Goal: Transaction & Acquisition: Purchase product/service

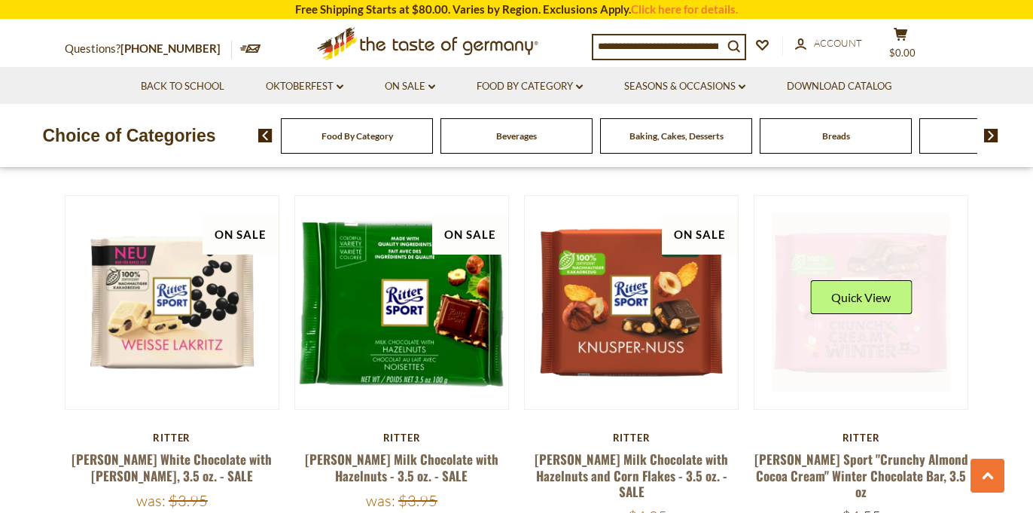
scroll to position [1595, 0]
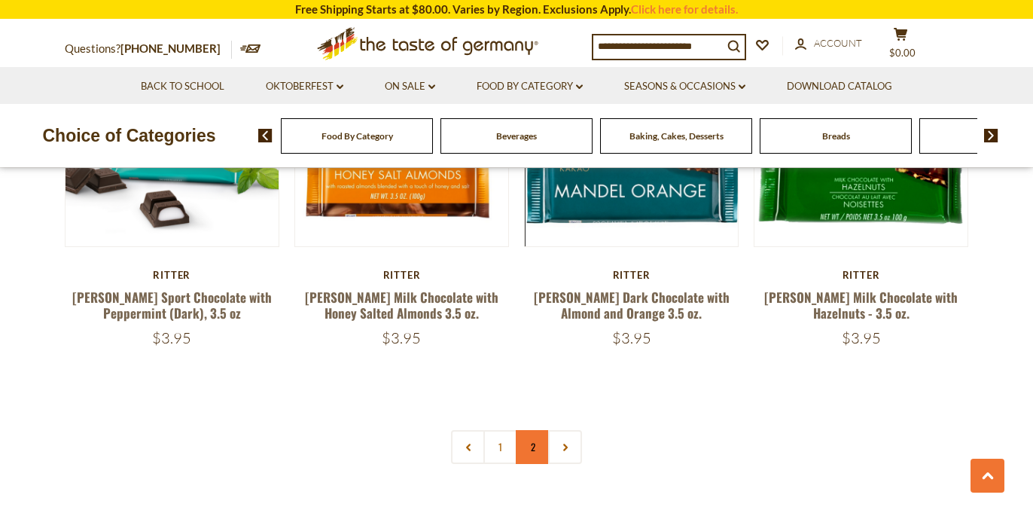
click at [528, 430] on link "2" at bounding box center [533, 447] width 34 height 34
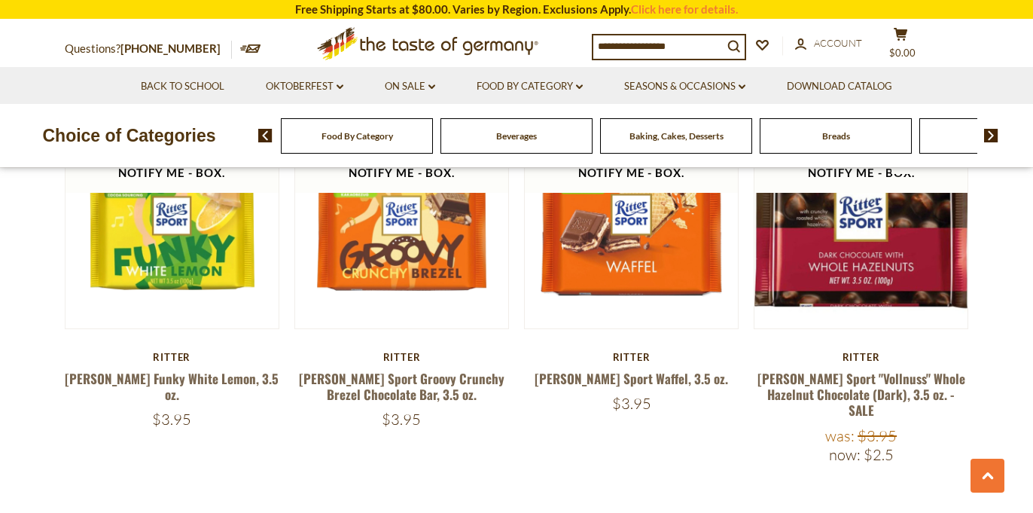
scroll to position [1751, 0]
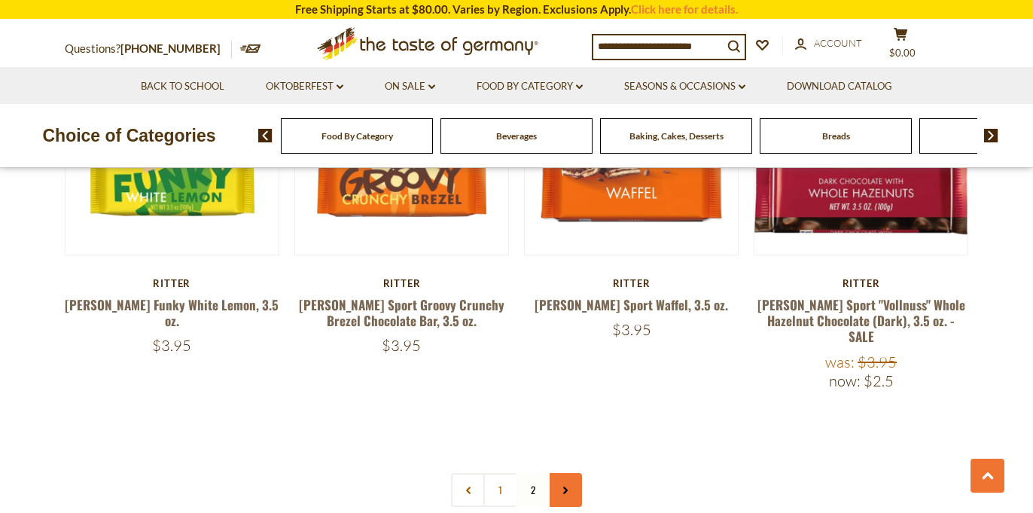
click at [565, 486] on use at bounding box center [565, 490] width 5 height 8
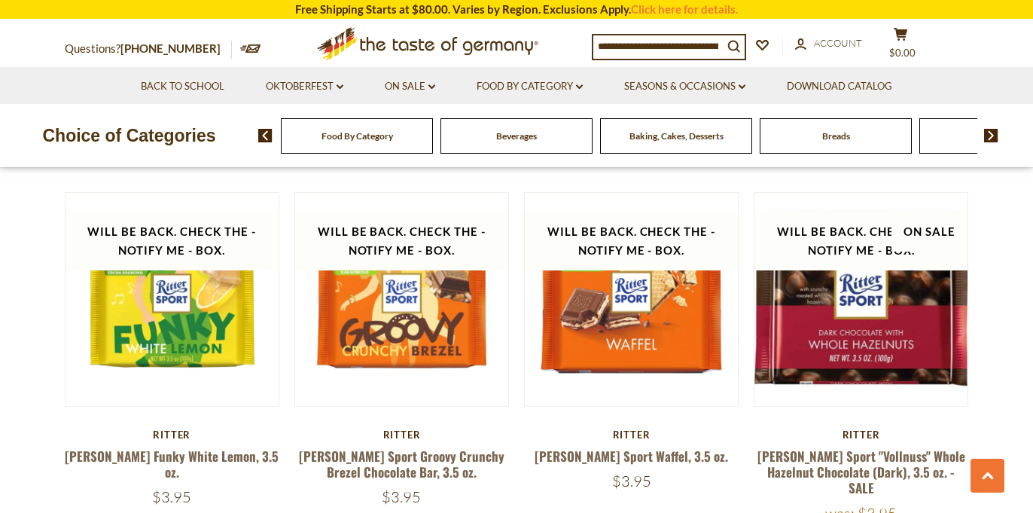
scroll to position [1587, 0]
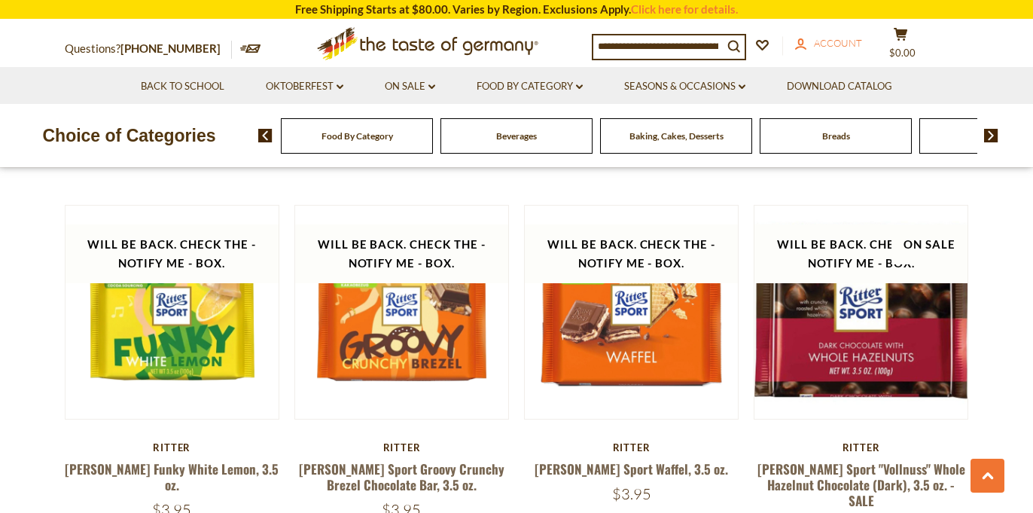
click at [850, 41] on span "Account" at bounding box center [838, 43] width 48 height 12
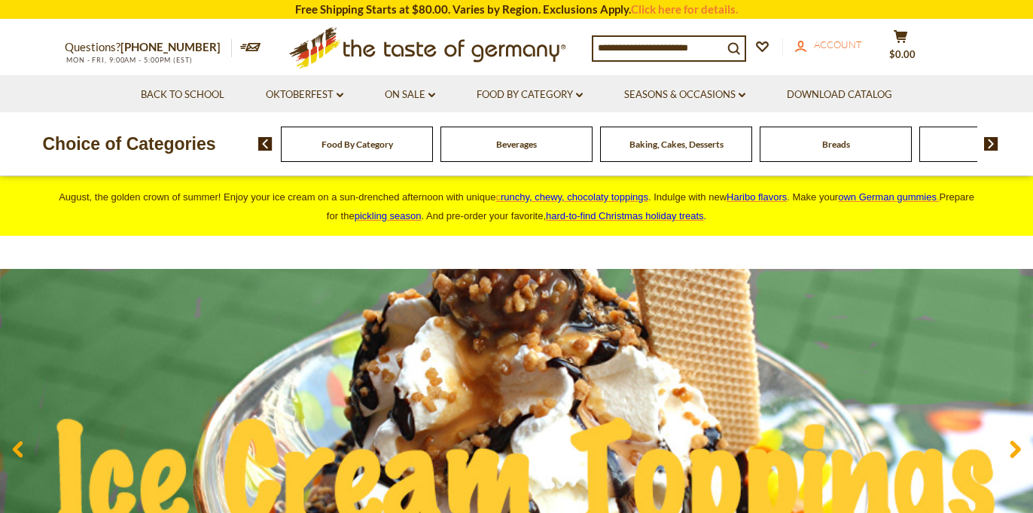
click at [806, 41] on icon "account" at bounding box center [800, 46] width 11 height 11
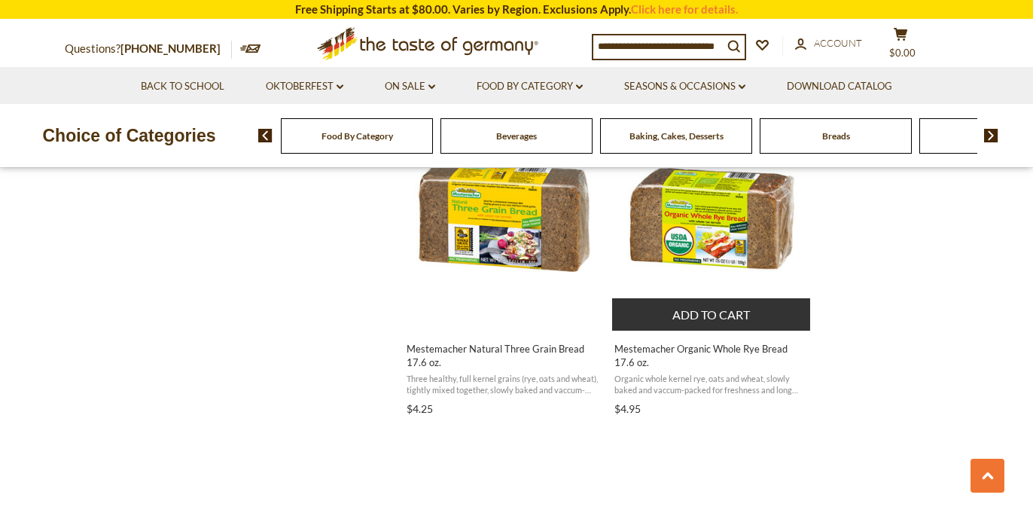
scroll to position [2013, 0]
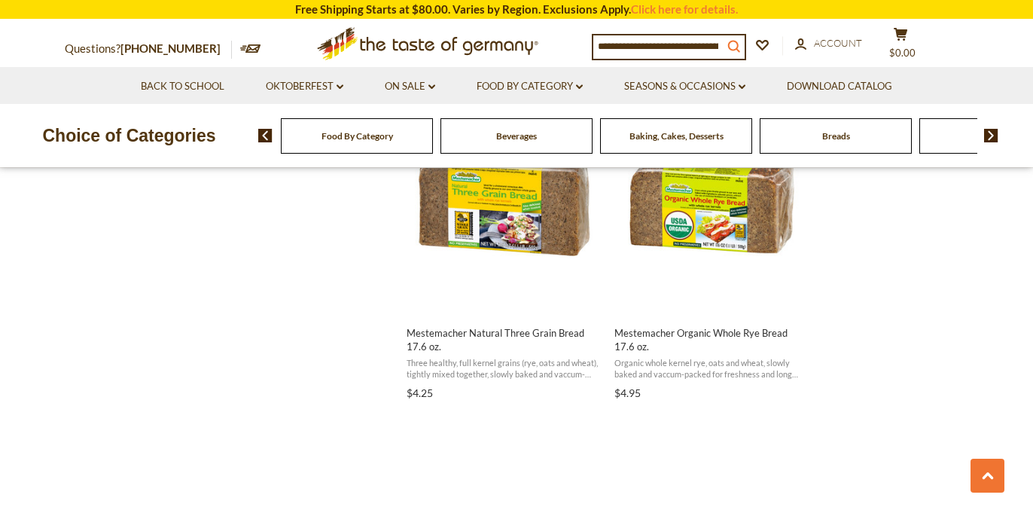
click at [740, 43] on icon "search_icon" at bounding box center [733, 46] width 13 height 13
click at [693, 47] on input at bounding box center [658, 45] width 130 height 21
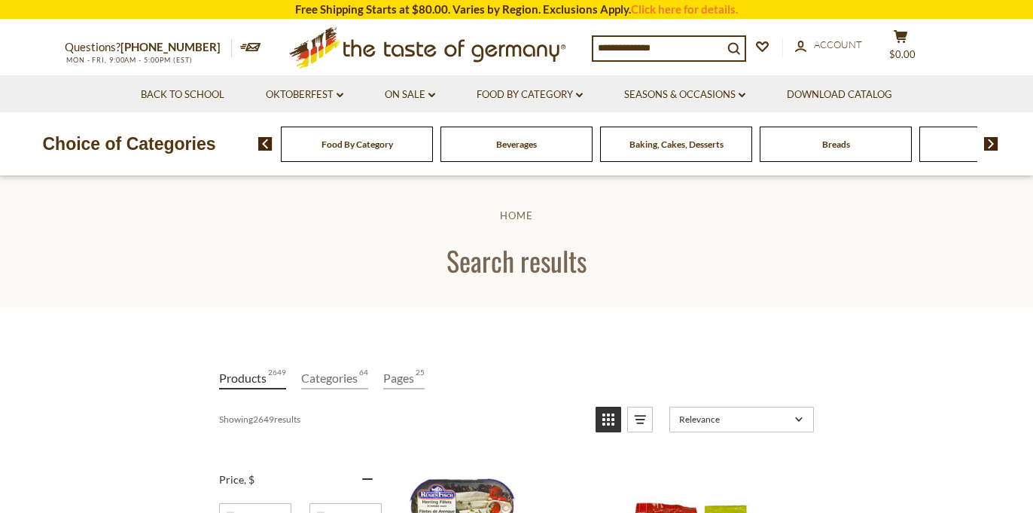
click at [697, 47] on input at bounding box center [658, 47] width 130 height 21
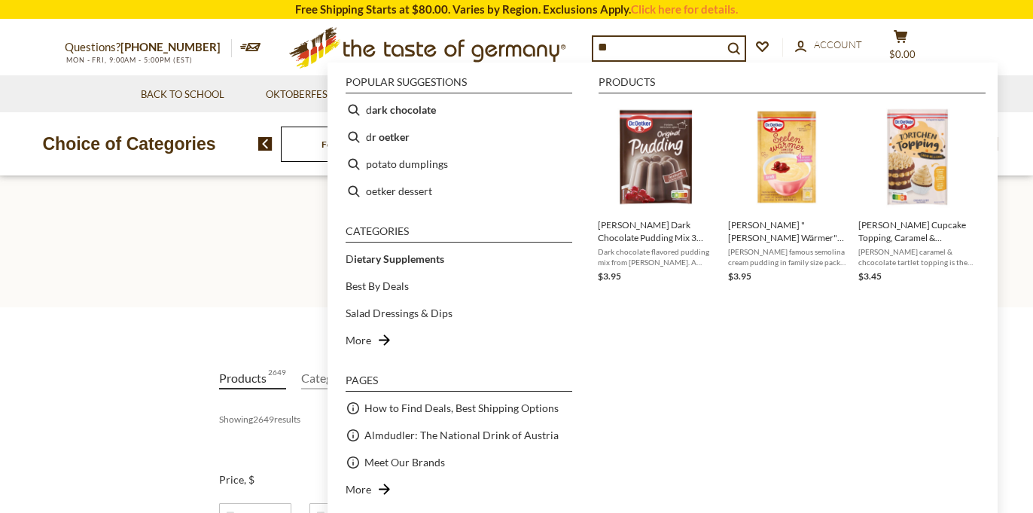
type input "*"
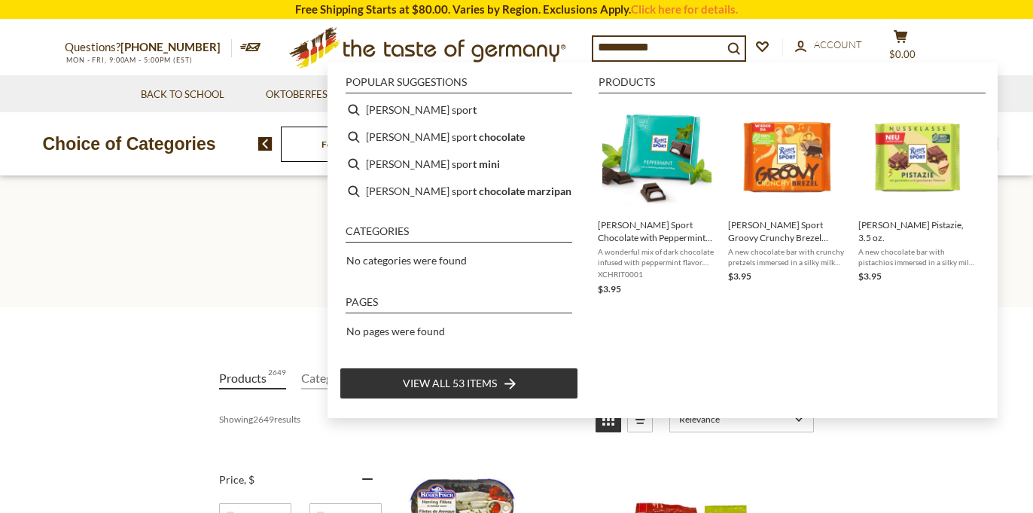
type input "**********"
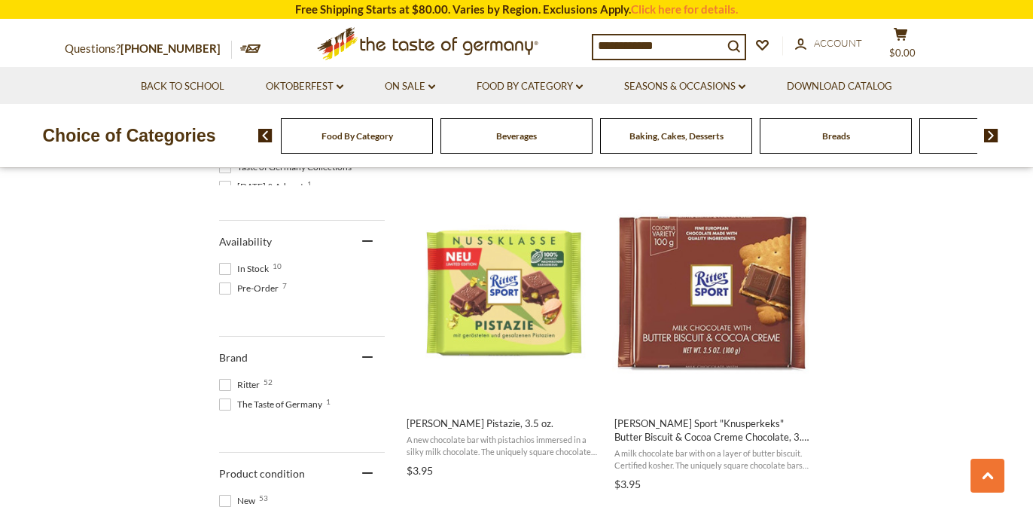
scroll to position [620, 0]
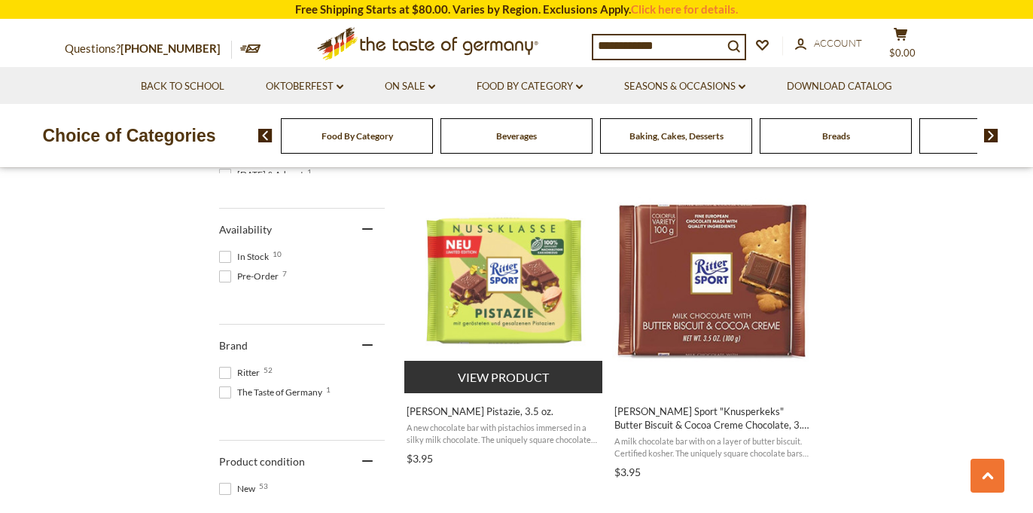
click at [509, 370] on button "View product" at bounding box center [503, 377] width 198 height 32
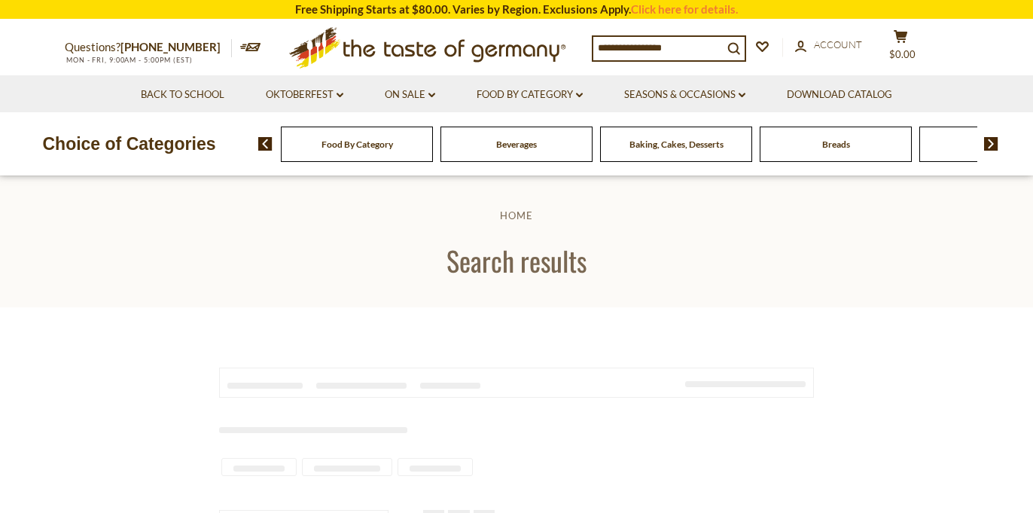
type input "**********"
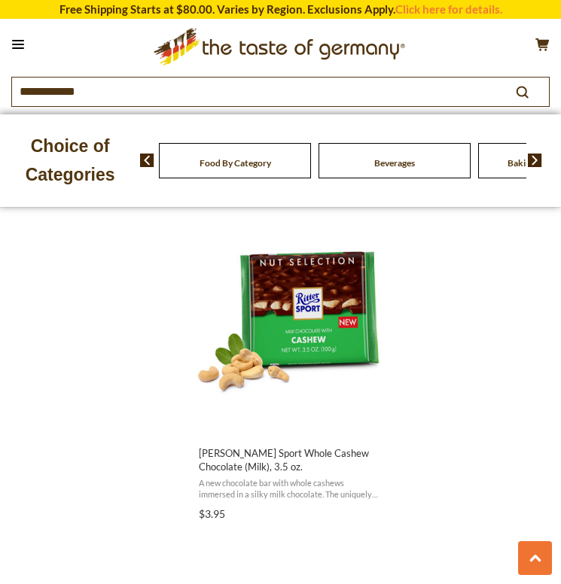
scroll to position [2095, 0]
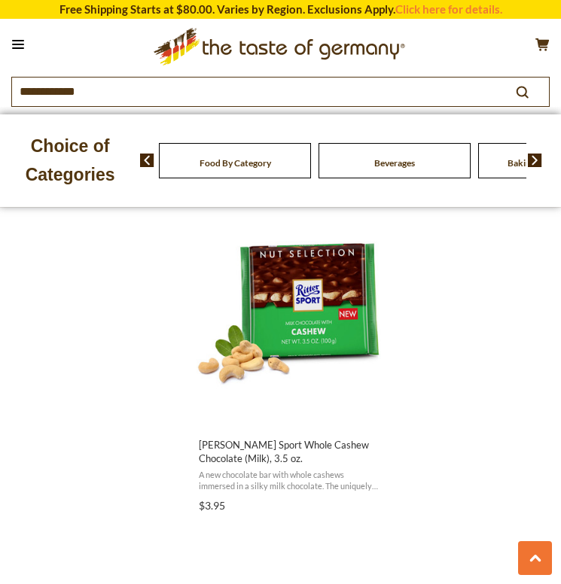
click at [347, 344] on img "Ritter Sport Whole Cashew Chocolate (Milk), 3.5 oz." at bounding box center [289, 313] width 184 height 184
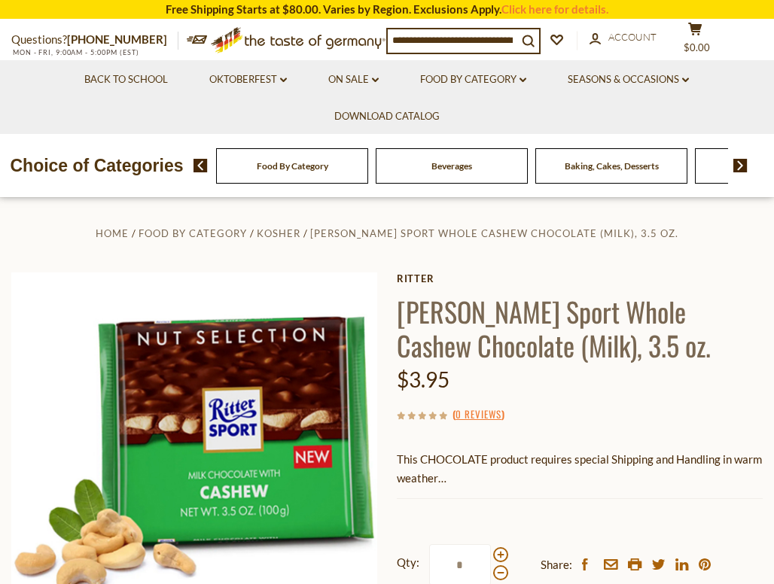
scroll to position [-2, 0]
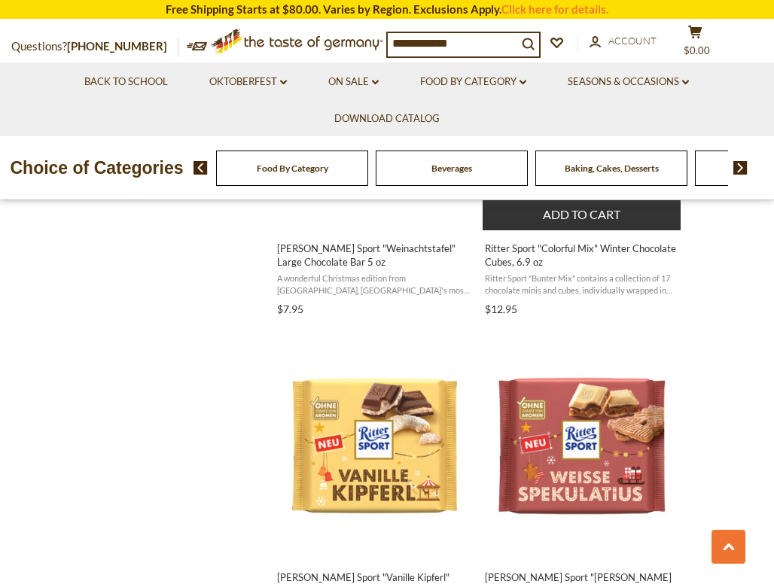
scroll to position [2238, 0]
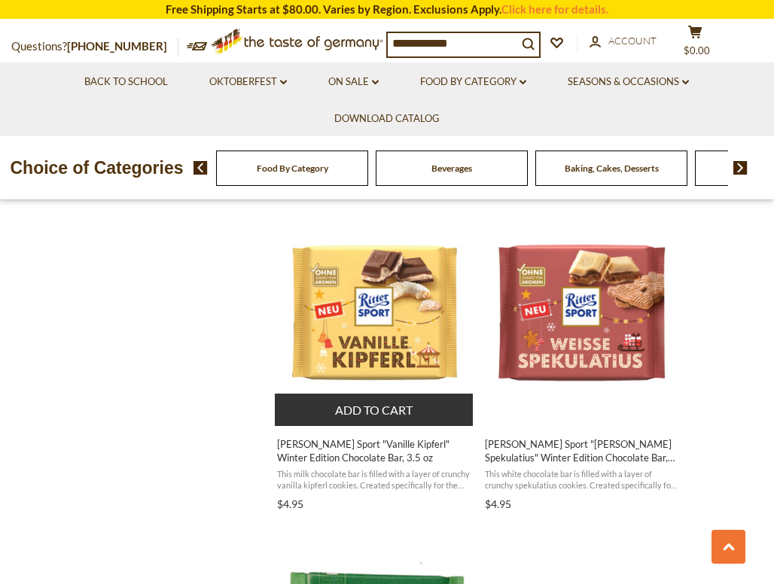
click at [358, 414] on button "Add to cart" at bounding box center [374, 410] width 198 height 32
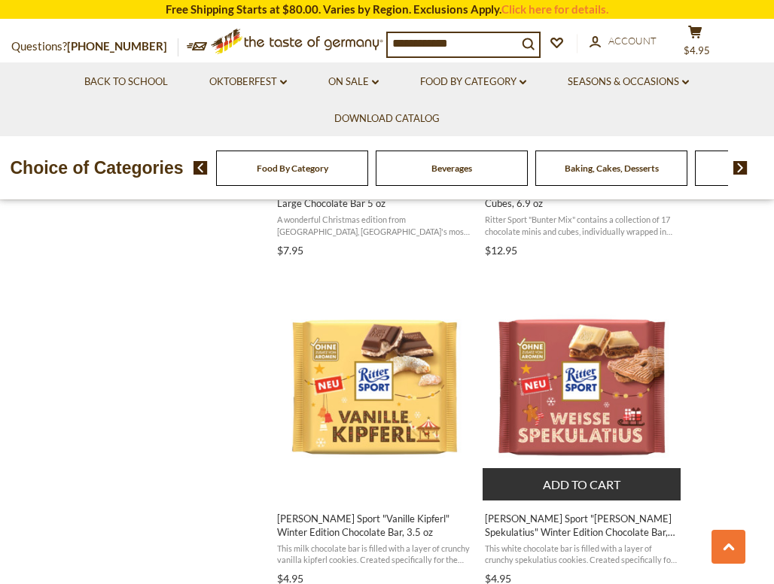
scroll to position [2267, 0]
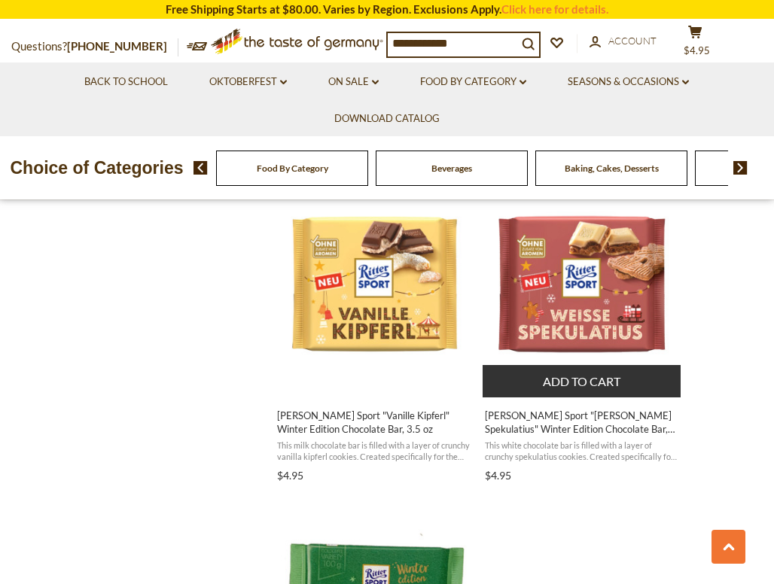
click at [607, 369] on button "Add to cart" at bounding box center [582, 381] width 198 height 32
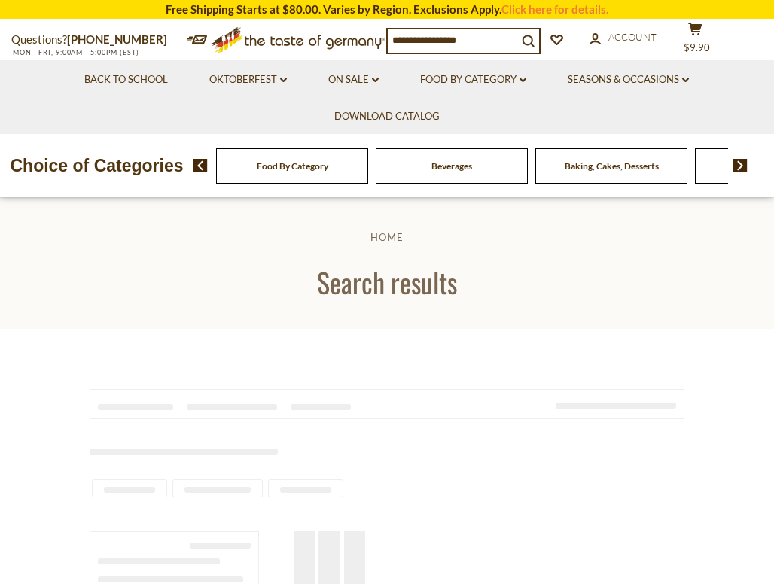
type input "**********"
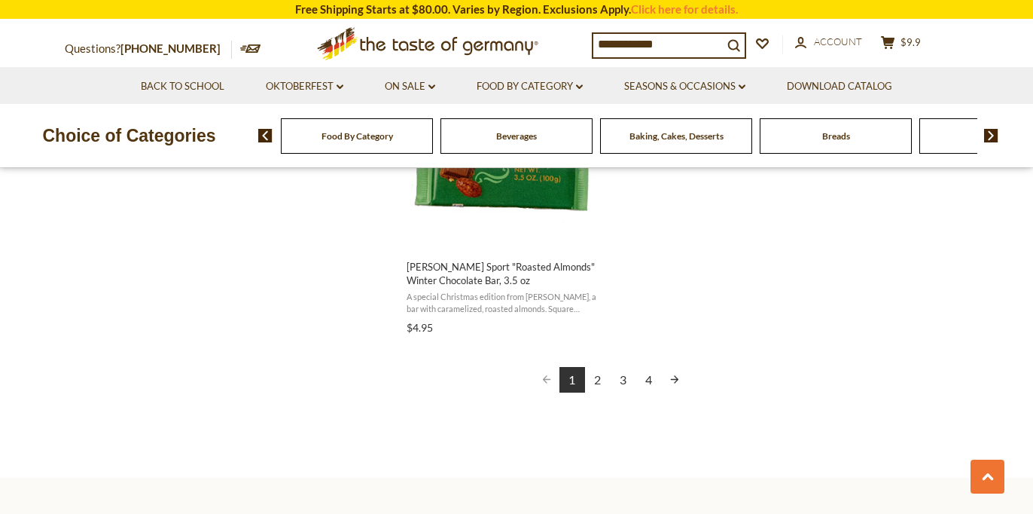
scroll to position [2739, 0]
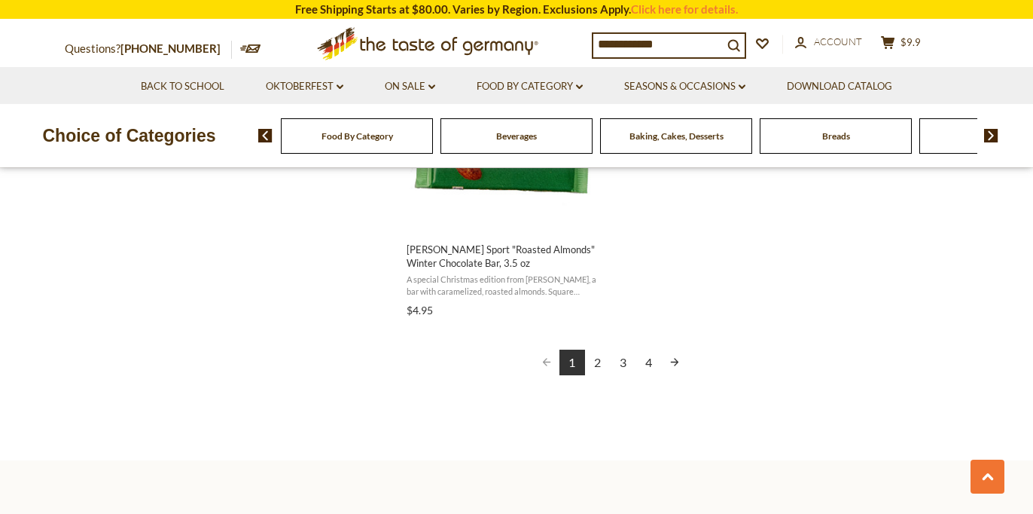
click at [594, 358] on link "2" at bounding box center [598, 362] width 26 height 26
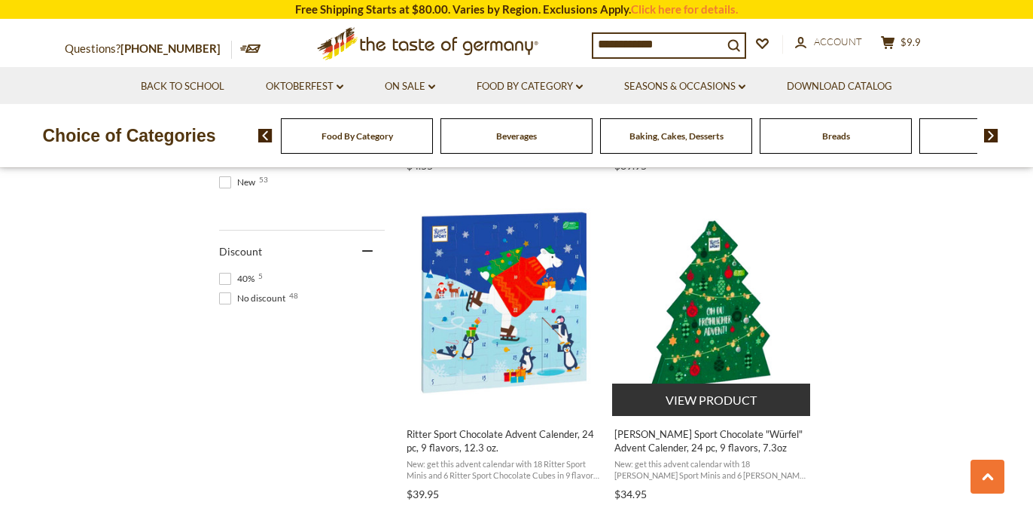
scroll to position [1209, 0]
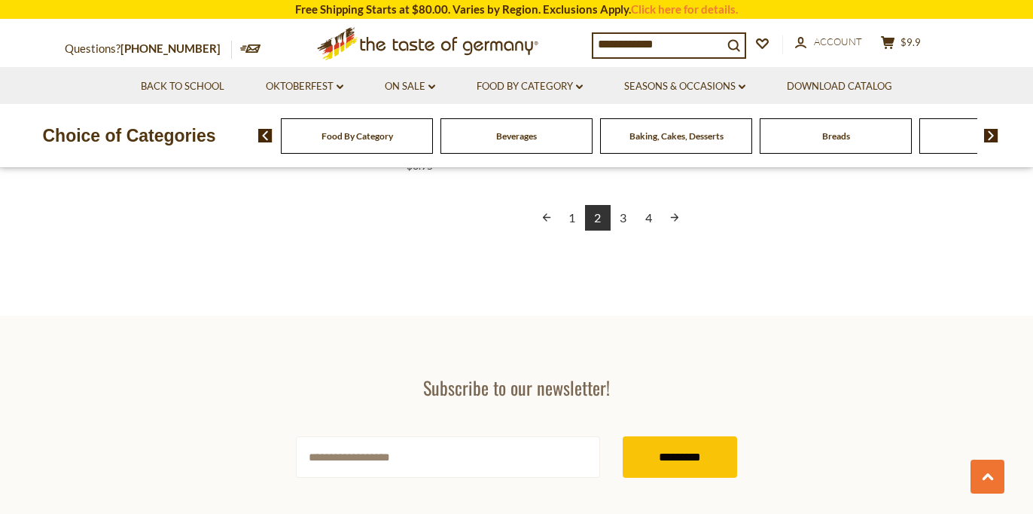
click at [627, 209] on link "3" at bounding box center [624, 218] width 26 height 26
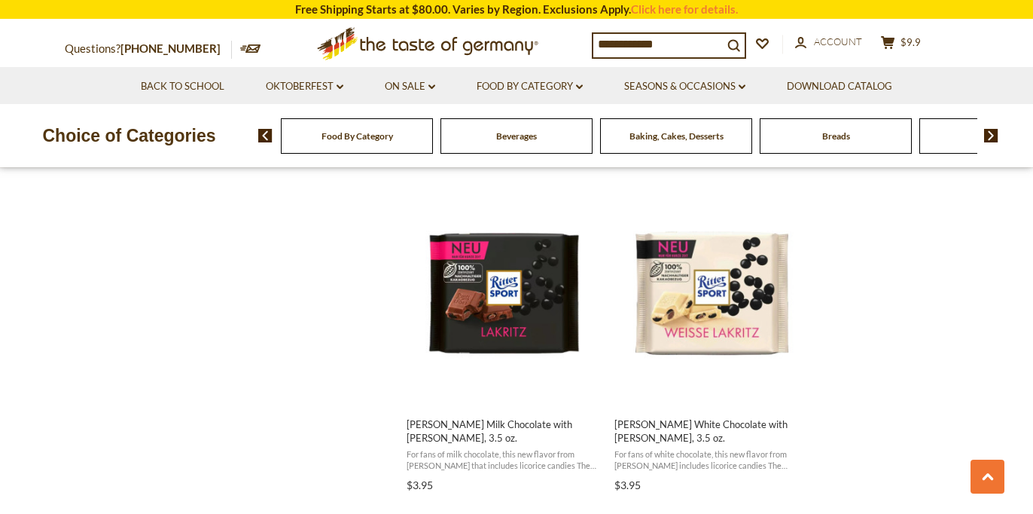
scroll to position [1258, 0]
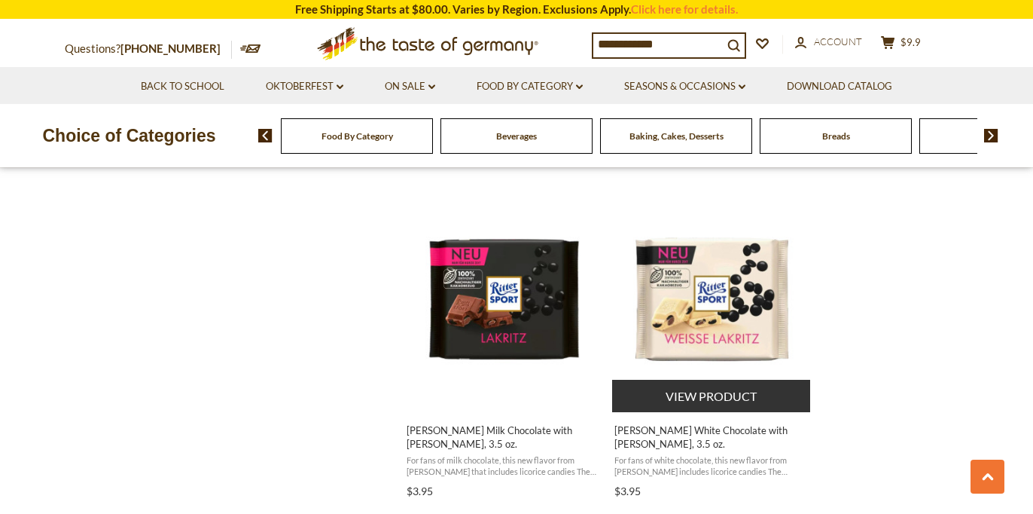
click at [747, 297] on img "Ritter White Chocolate with Lakritz, 3.5 oz." at bounding box center [712, 300] width 200 height 200
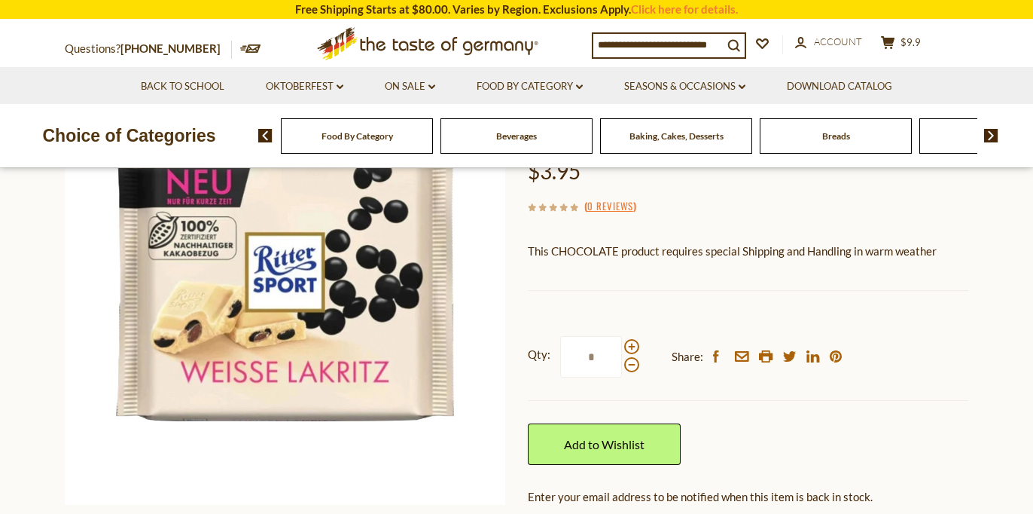
scroll to position [154, 0]
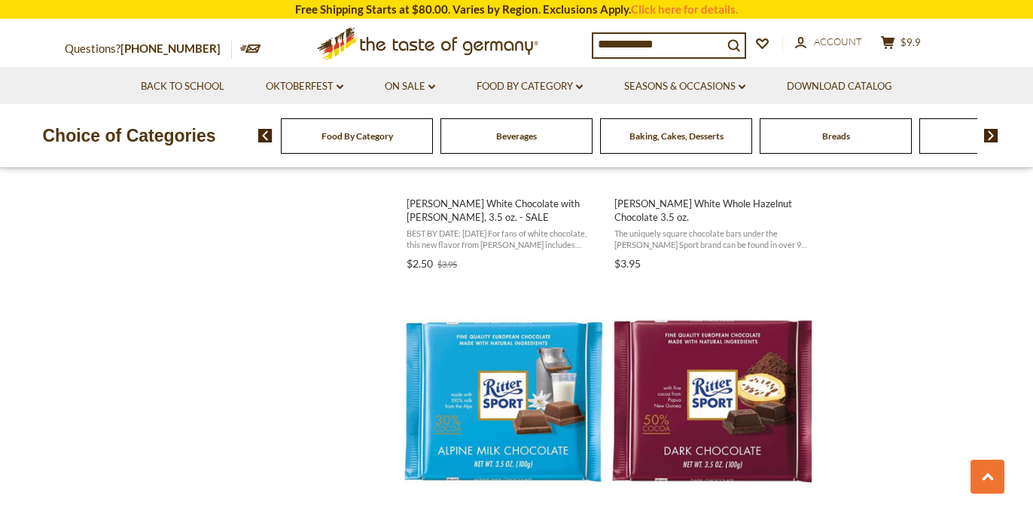
scroll to position [1984, 0]
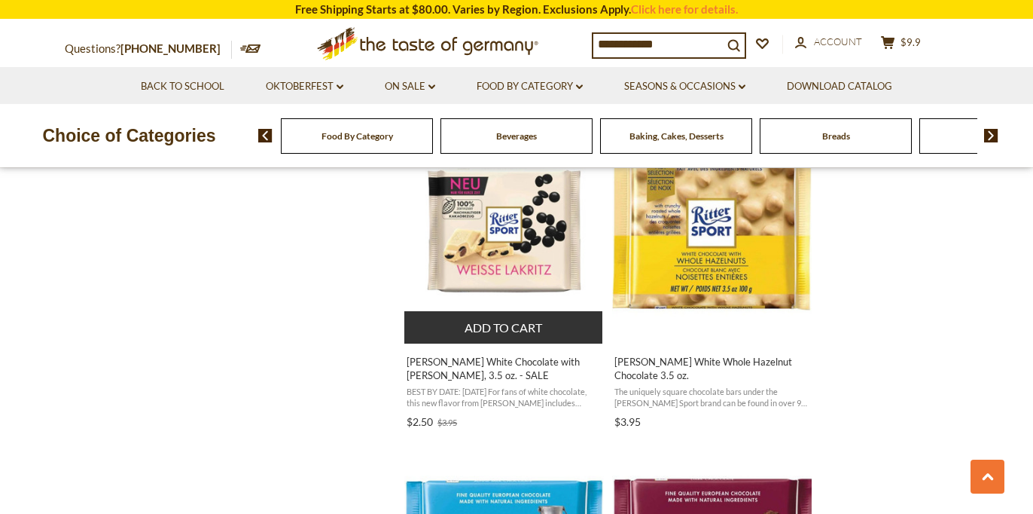
click at [548, 311] on button "Add to cart" at bounding box center [503, 327] width 198 height 32
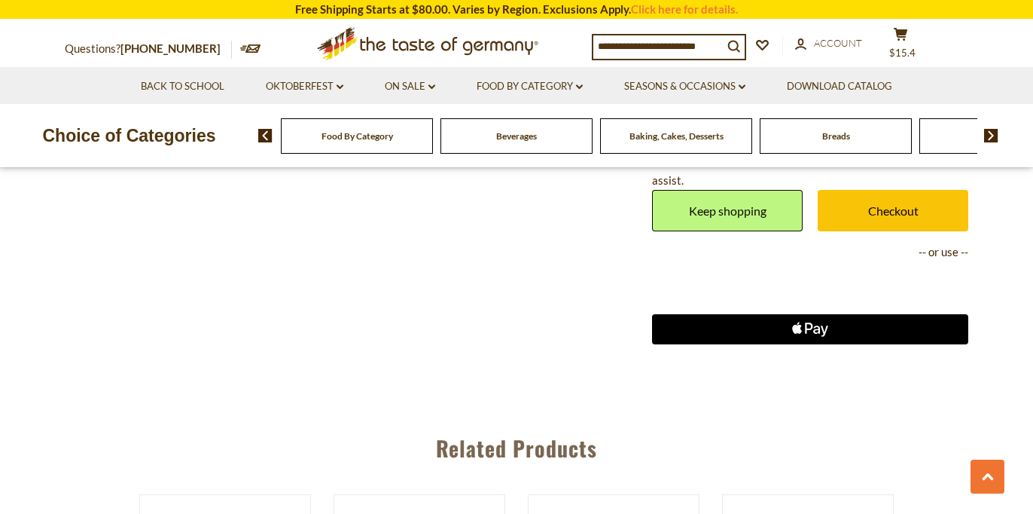
scroll to position [1029, 0]
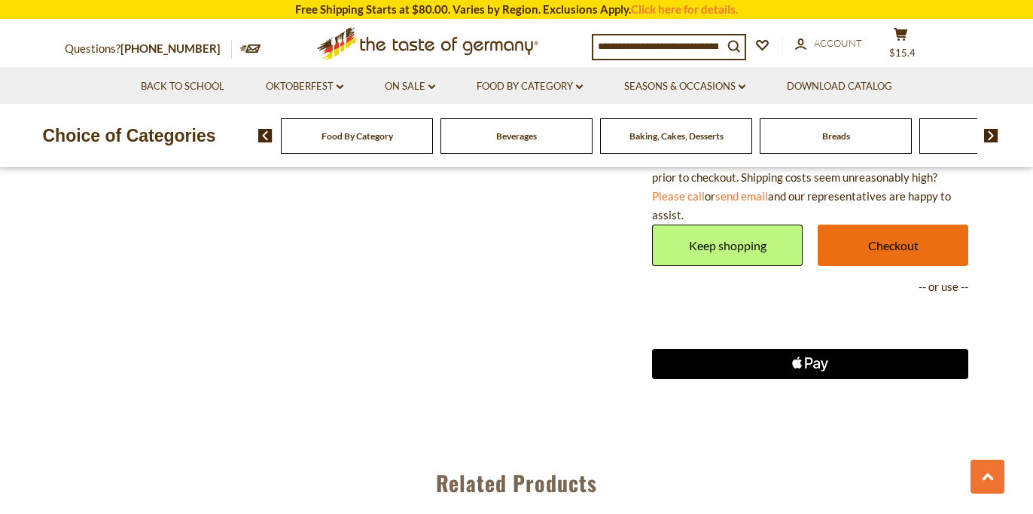
click at [858, 233] on link "Checkout" at bounding box center [893, 244] width 151 height 41
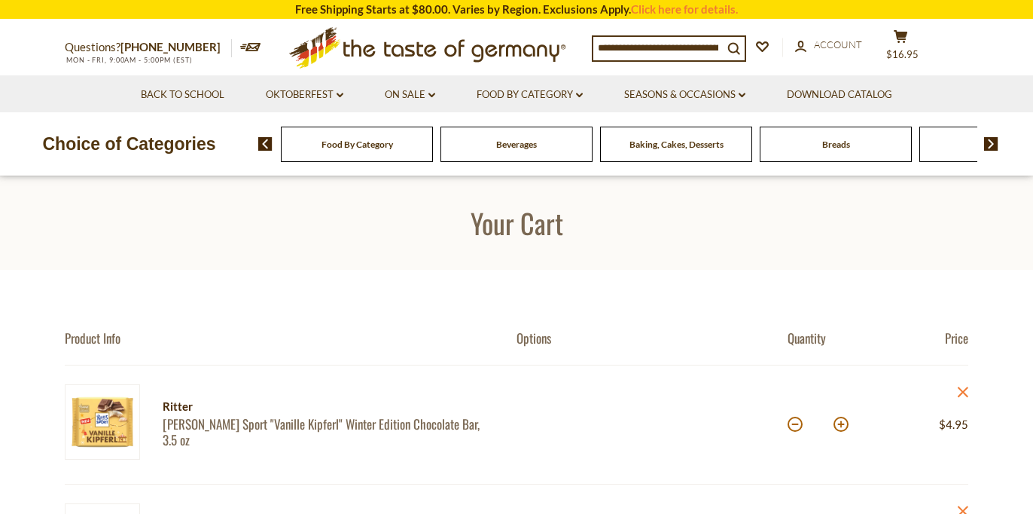
click at [846, 54] on div "account Account" at bounding box center [835, 46] width 81 height 19
click at [846, 52] on link "account Account" at bounding box center [828, 45] width 67 height 17
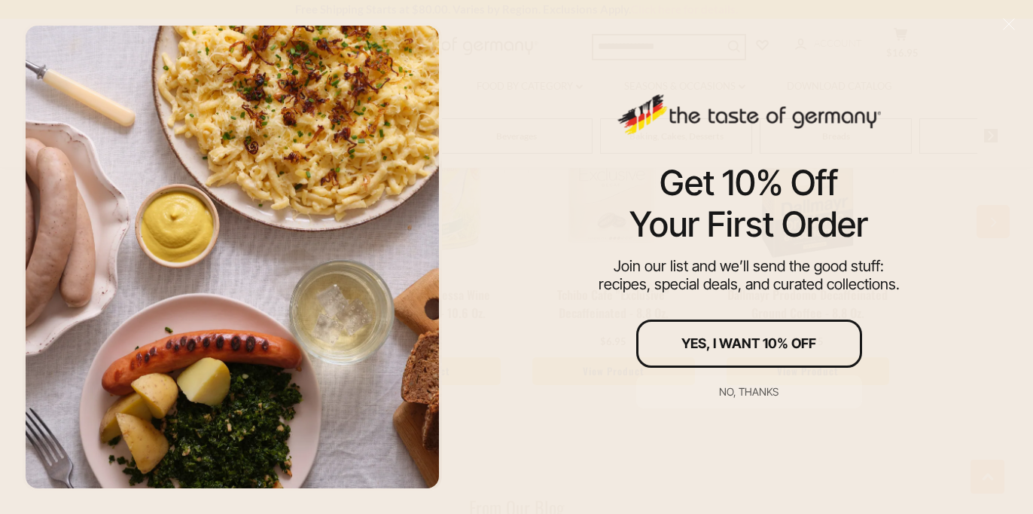
scroll to position [1885, 0]
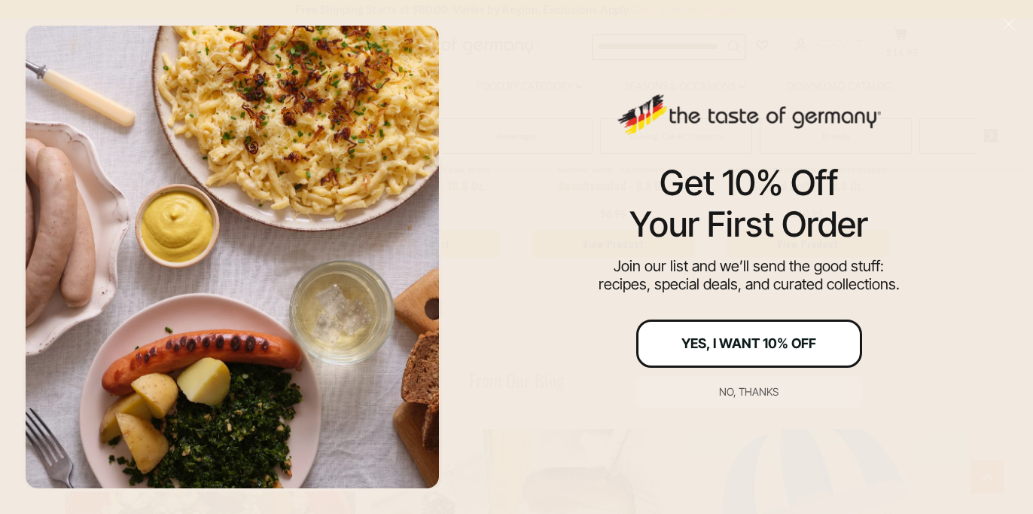
click at [748, 346] on div "Yes, I Want 10% Off" at bounding box center [748, 344] width 135 height 14
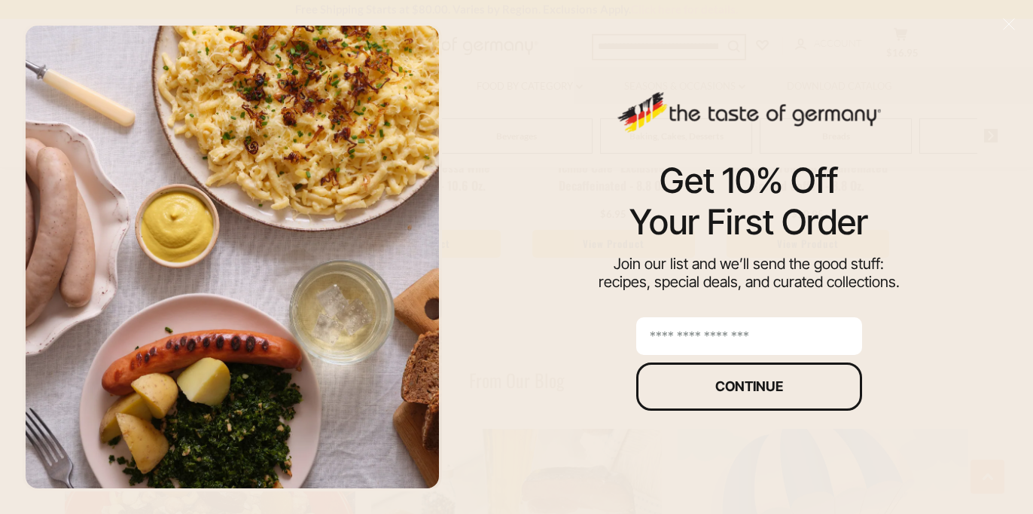
click at [757, 334] on input "email" at bounding box center [749, 336] width 226 height 38
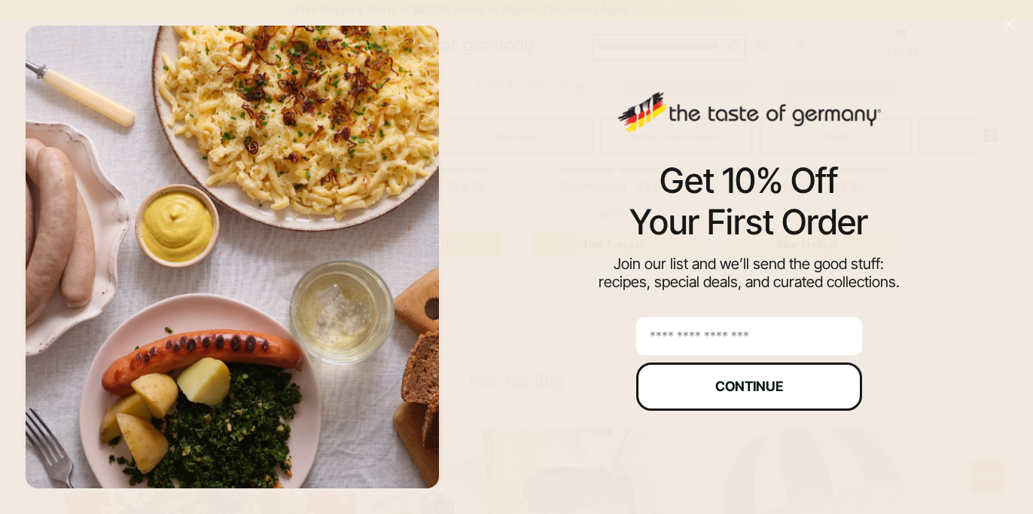
type input "**********"
click at [734, 392] on div "Continue" at bounding box center [749, 387] width 68 height 14
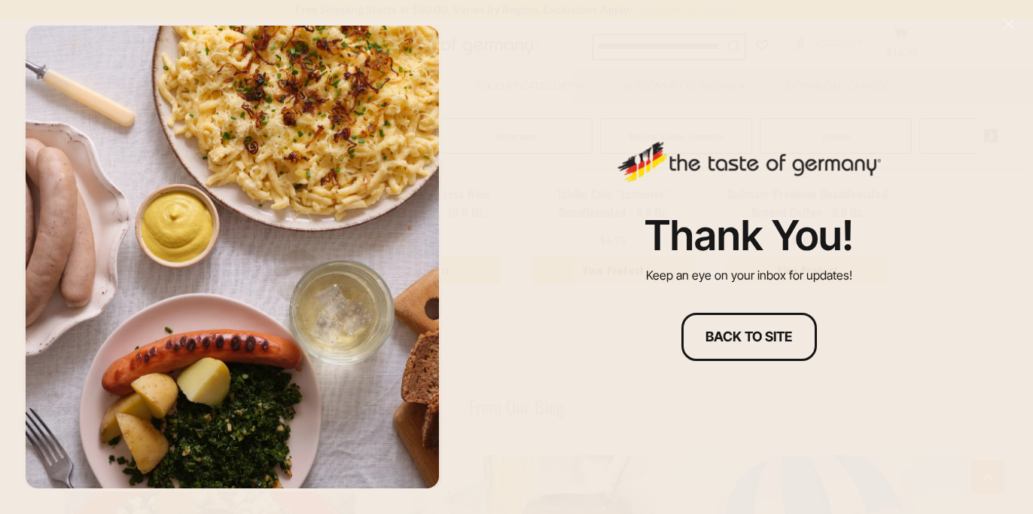
scroll to position [1820, 0]
click at [1011, 17] on icon "Close" at bounding box center [1009, 24] width 14 height 14
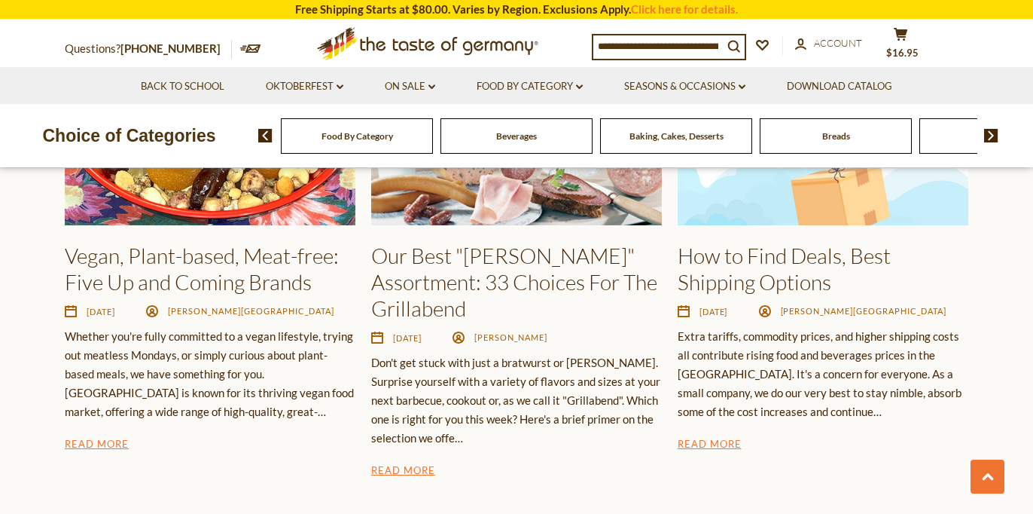
scroll to position [2109, 0]
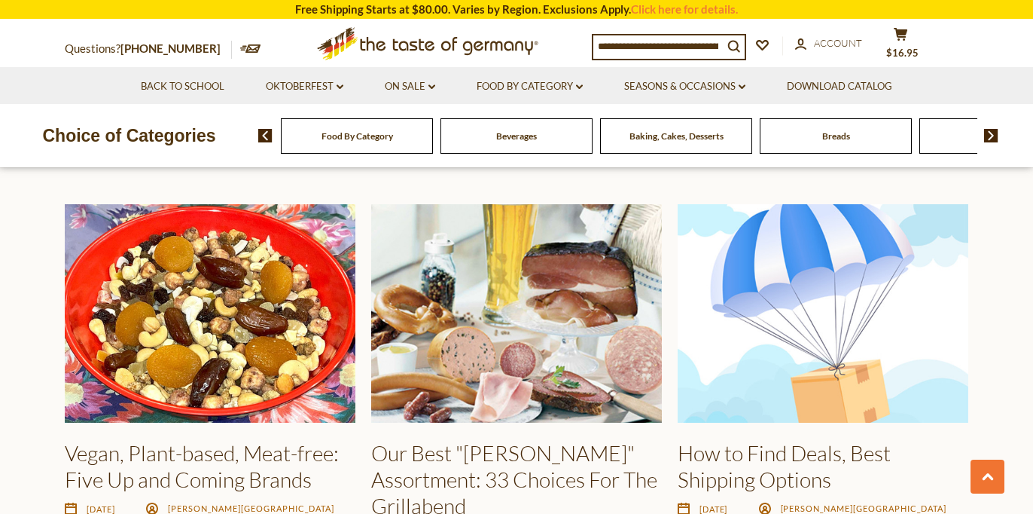
click at [550, 301] on img at bounding box center [516, 313] width 291 height 218
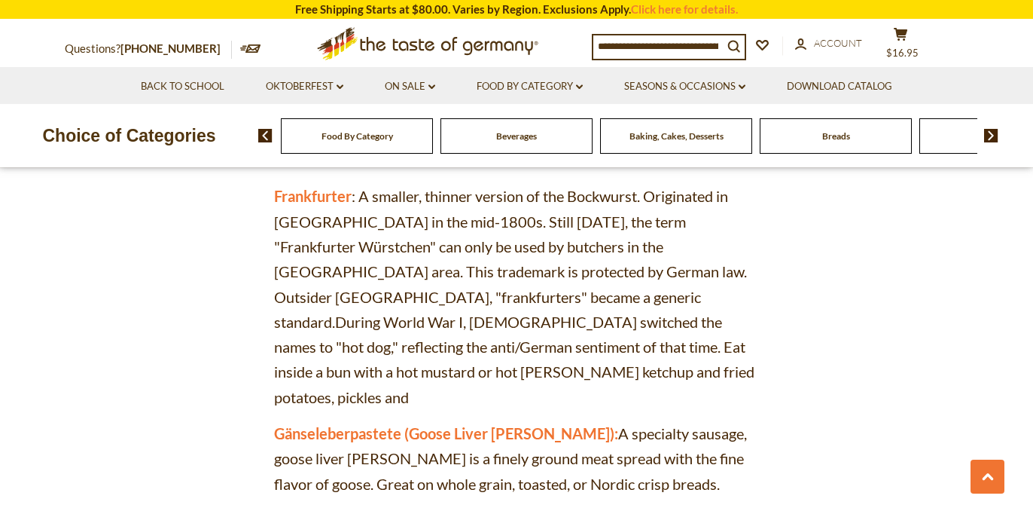
scroll to position [3232, 0]
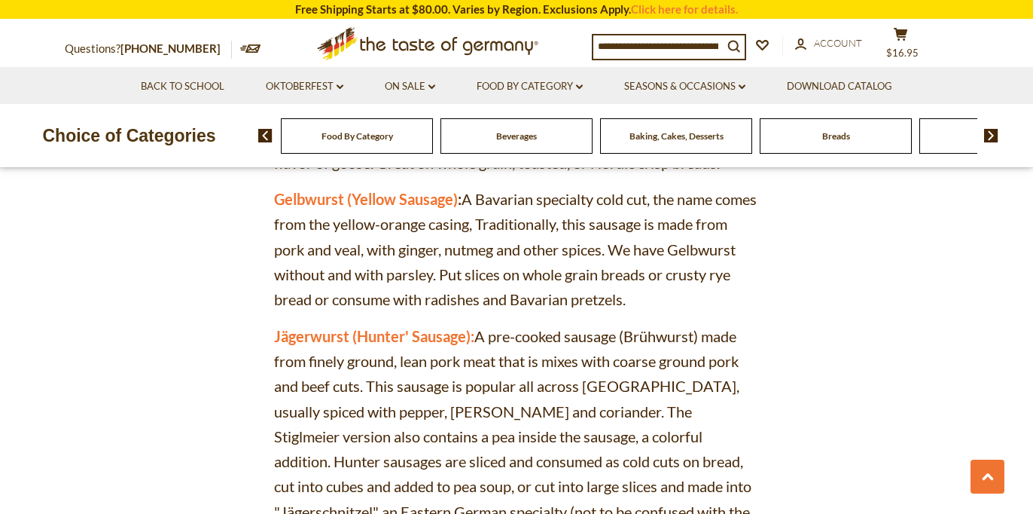
click at [428, 44] on icon ".st0{fill:#EDD300;} .st1{fill:#D33E21;}" at bounding box center [428, 43] width 282 height 47
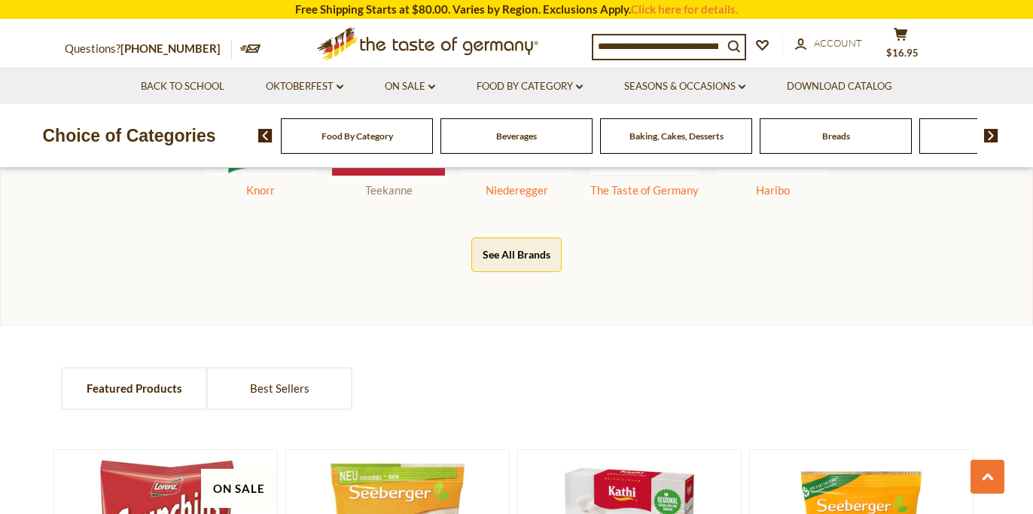
scroll to position [1059, 0]
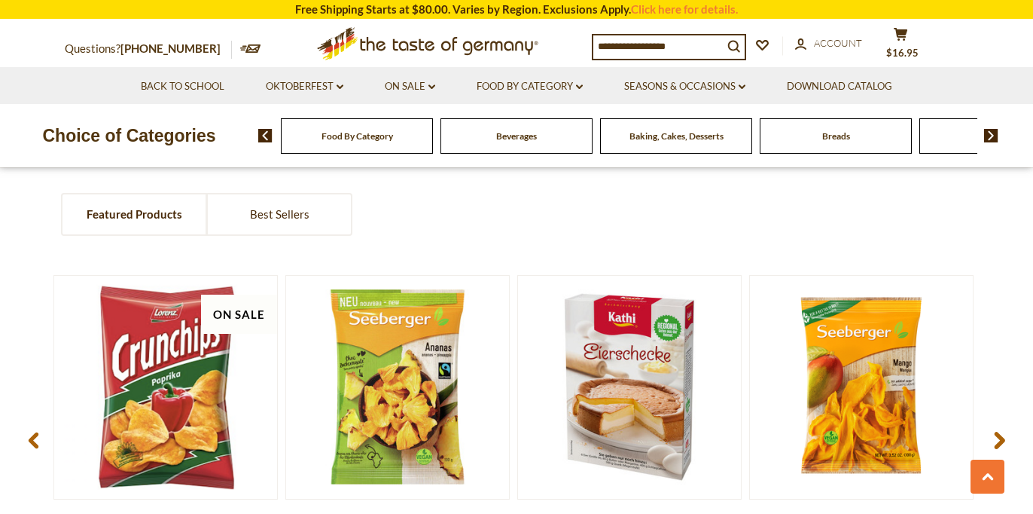
click at [358, 151] on div "Food By Category" at bounding box center [357, 135] width 152 height 35
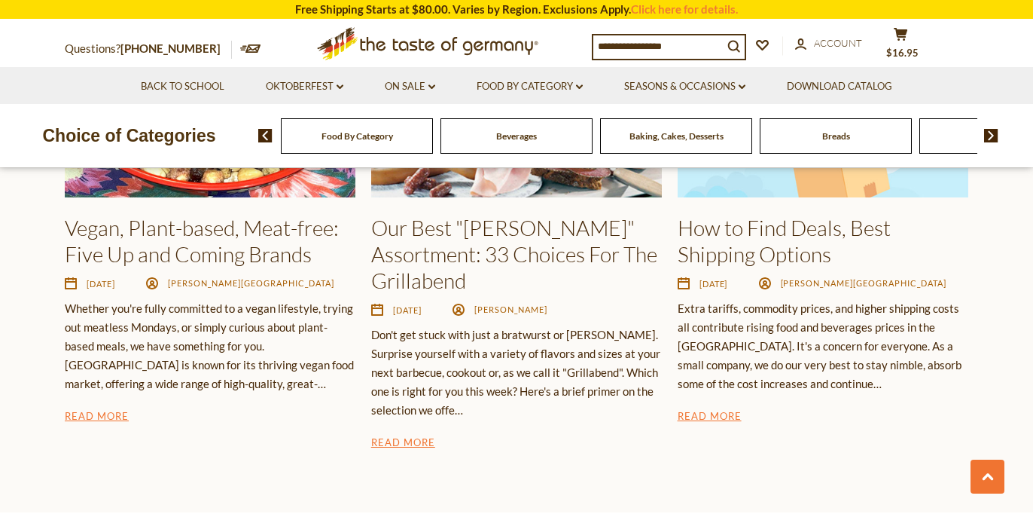
scroll to position [2311, 0]
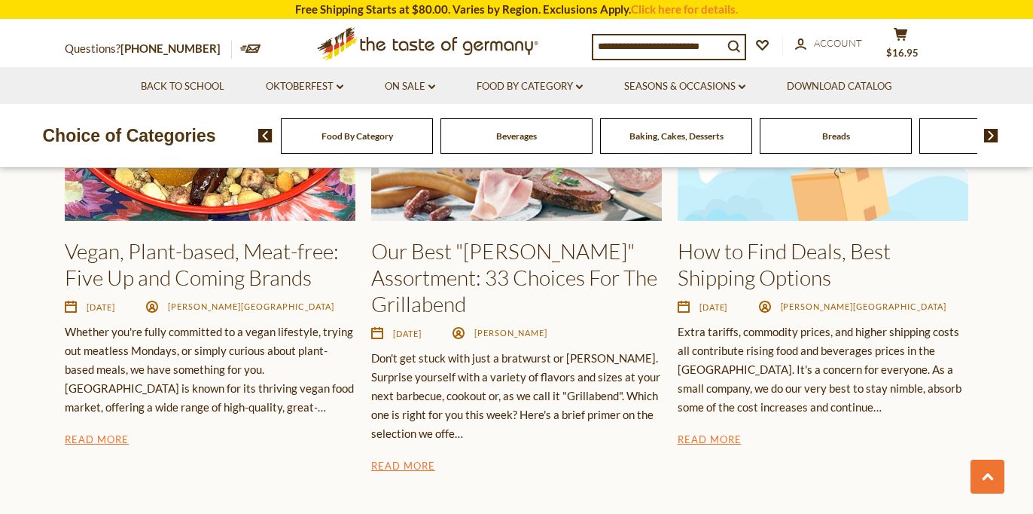
click at [988, 145] on div "Food By Category [GEOGRAPHIC_DATA] Baking, Cakes, Desserts Breads Candy Cereal …" at bounding box center [645, 135] width 775 height 36
click at [987, 136] on img at bounding box center [991, 136] width 14 height 14
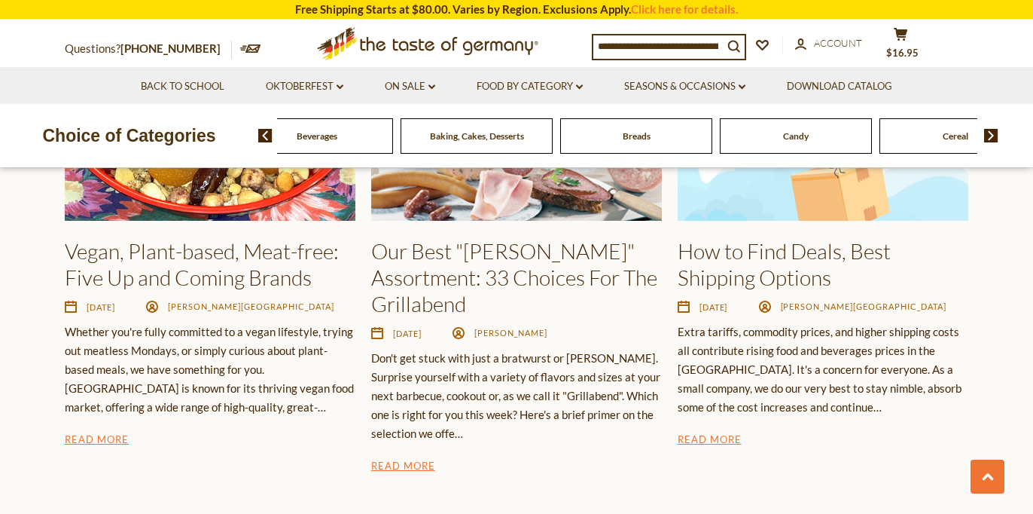
click at [233, 138] on div "Candy" at bounding box center [157, 135] width 152 height 35
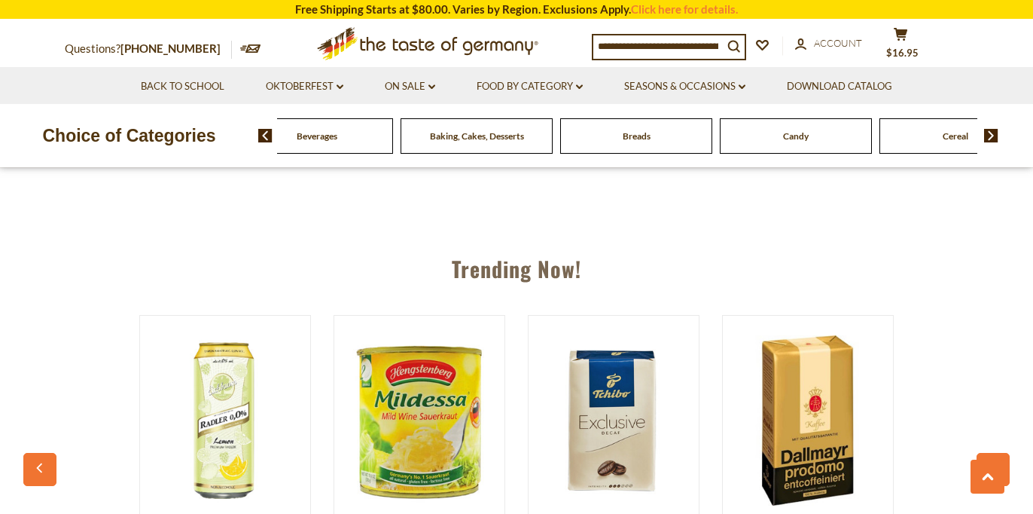
scroll to position [1258, 0]
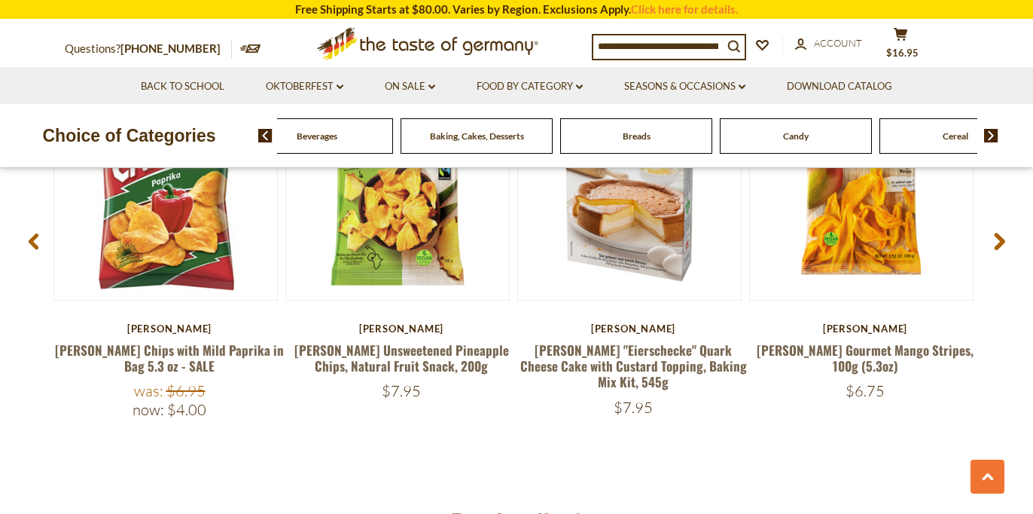
click at [233, 142] on div "Candy" at bounding box center [157, 135] width 152 height 35
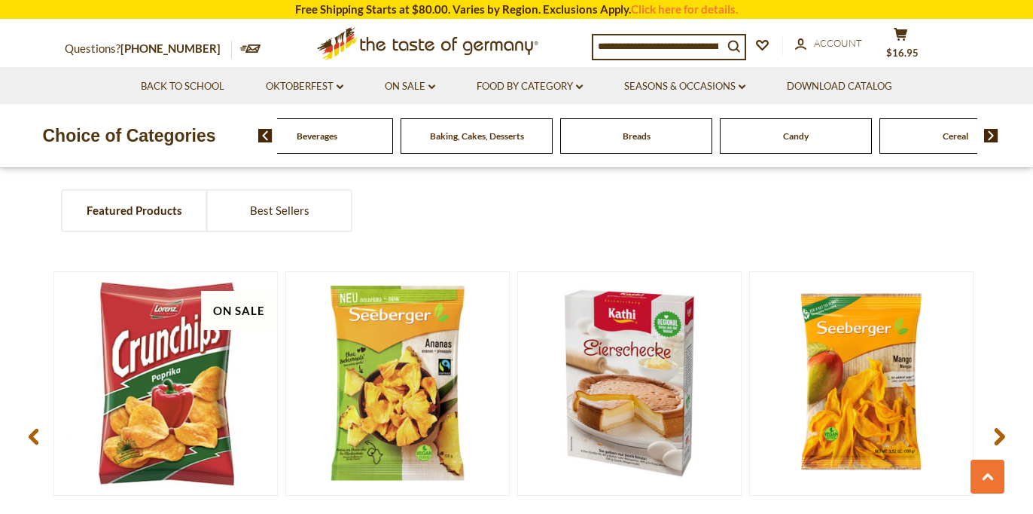
scroll to position [983, 0]
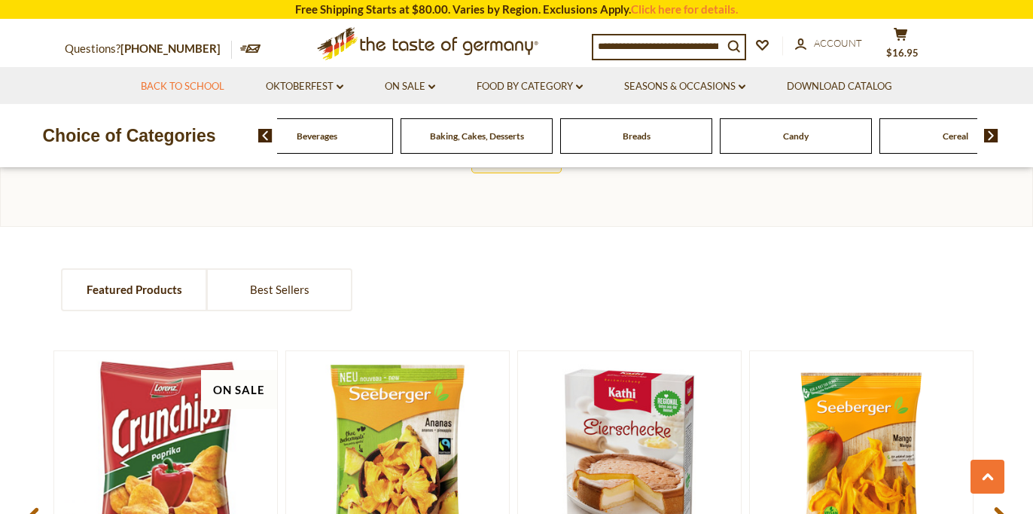
click at [175, 81] on link "Back to School" at bounding box center [183, 86] width 84 height 17
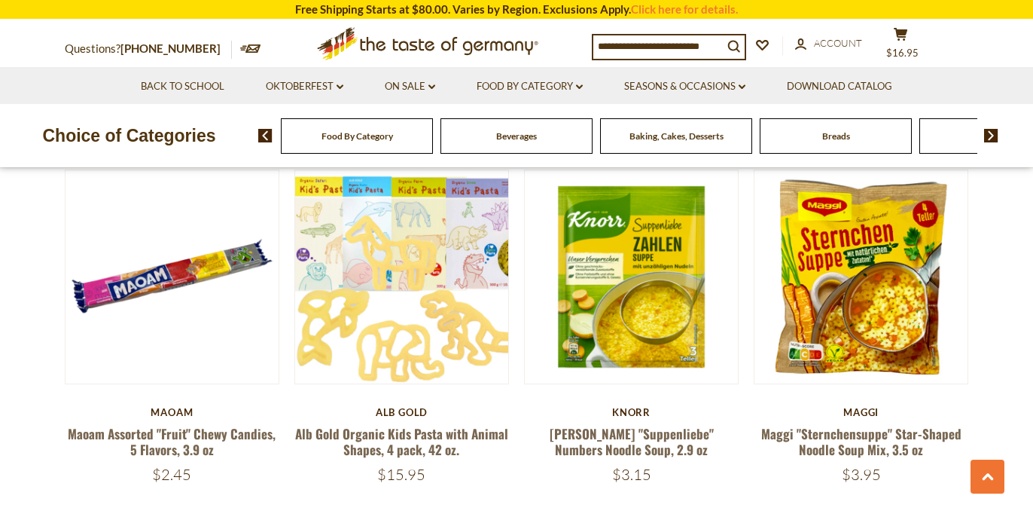
scroll to position [2241, 0]
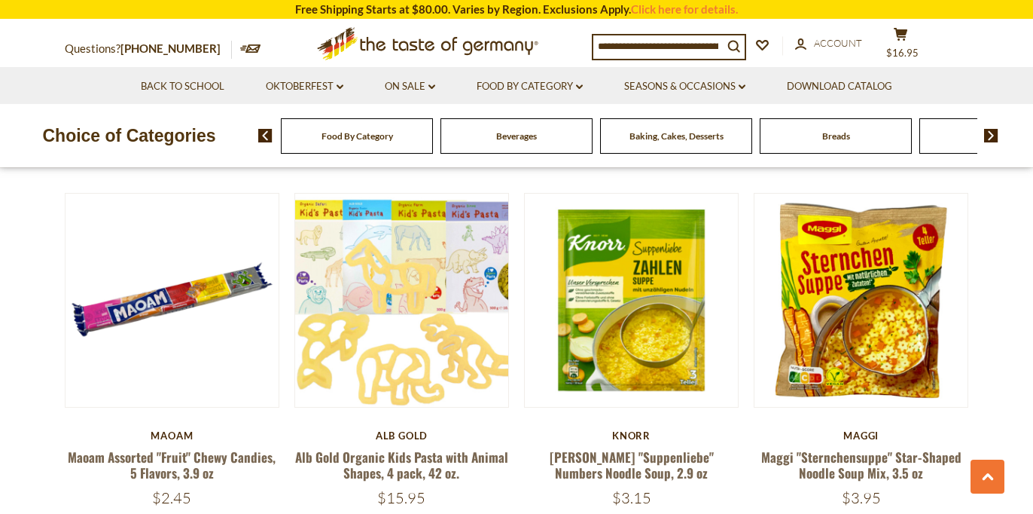
click at [995, 136] on img at bounding box center [991, 136] width 14 height 14
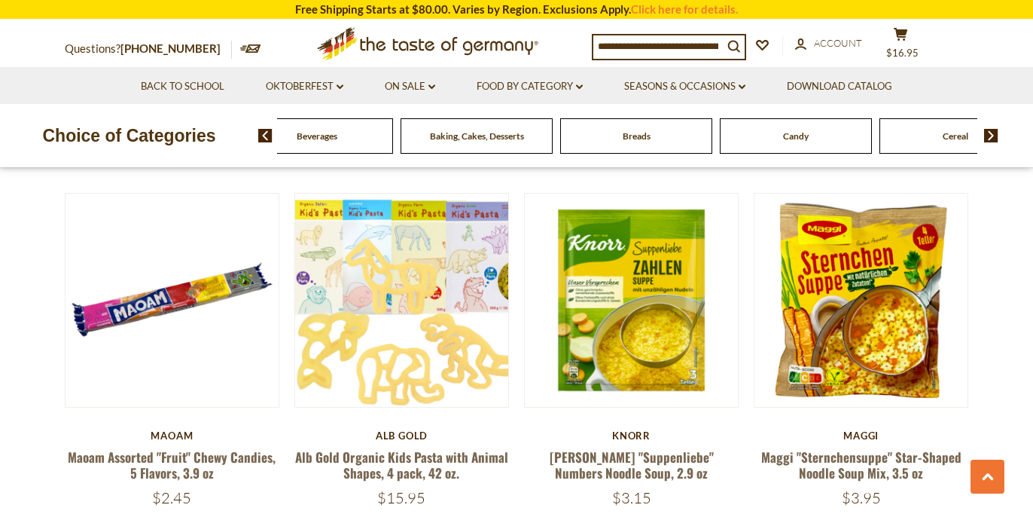
click at [993, 136] on img at bounding box center [991, 136] width 14 height 14
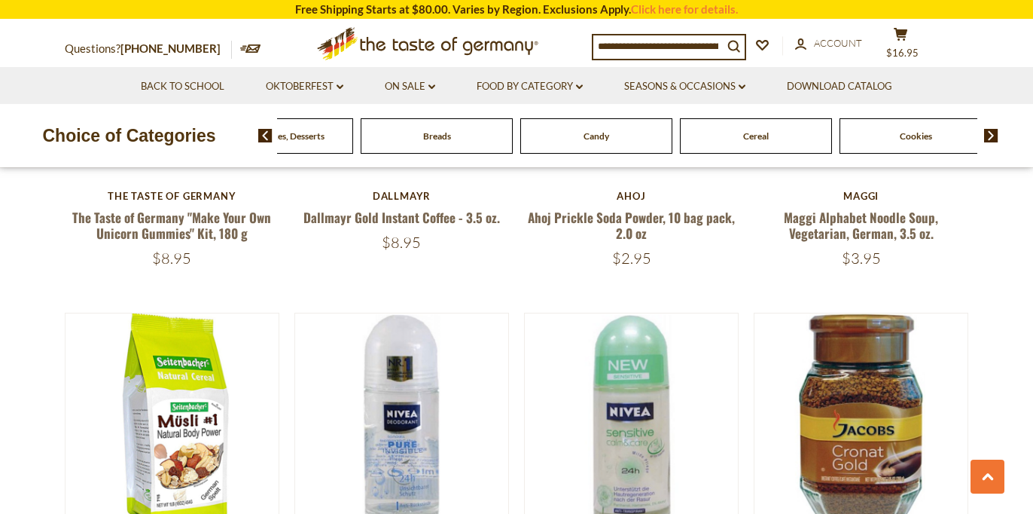
scroll to position [3280, 0]
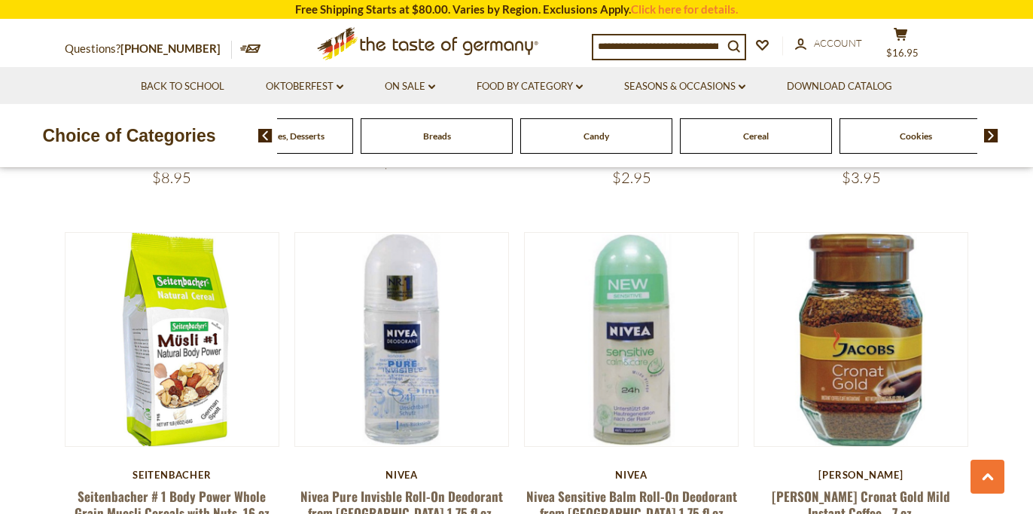
click at [989, 130] on img at bounding box center [991, 136] width 14 height 14
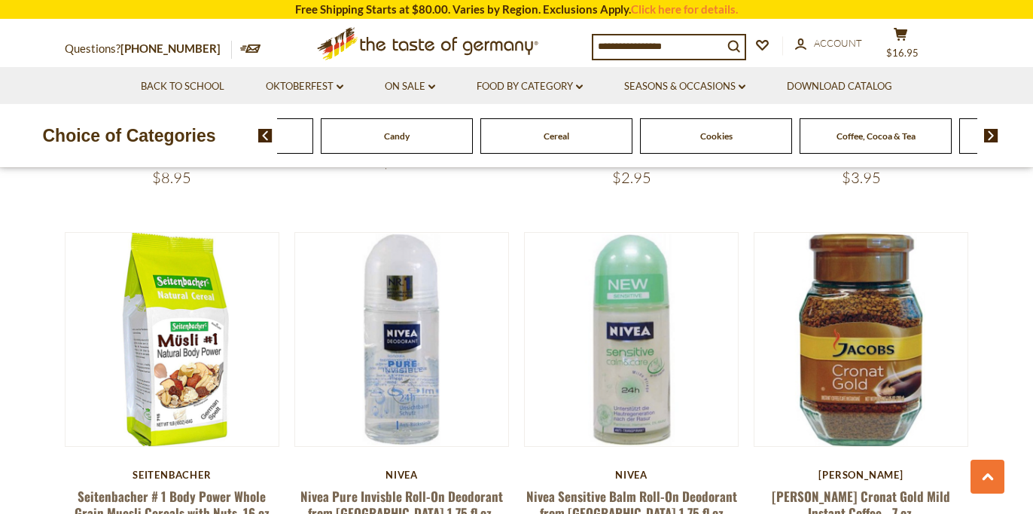
click at [988, 130] on img at bounding box center [991, 136] width 14 height 14
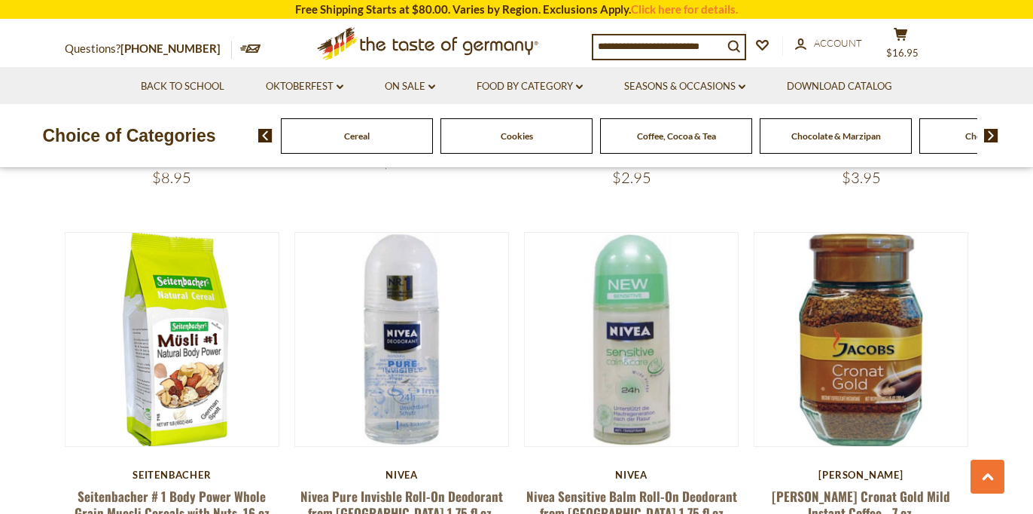
click at [988, 130] on img at bounding box center [991, 136] width 14 height 14
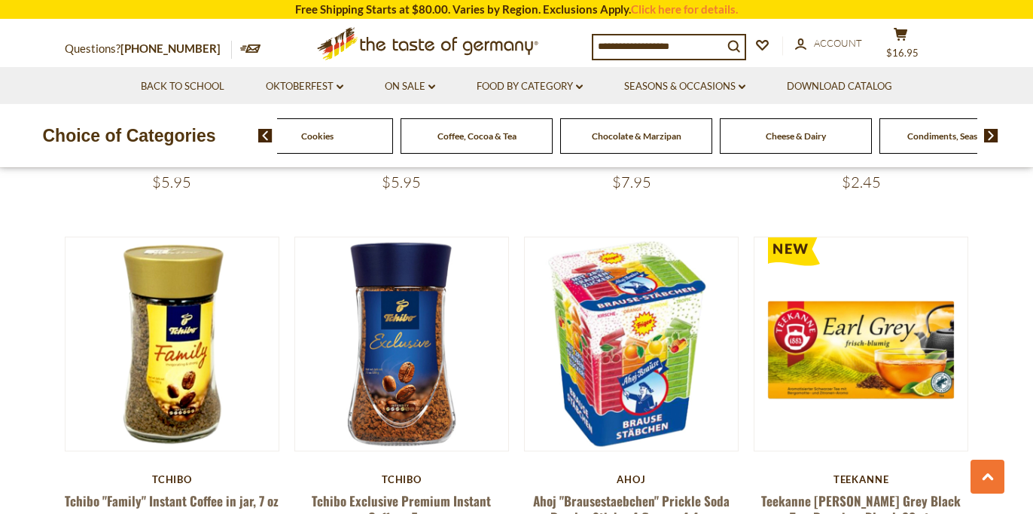
scroll to position [1726, 0]
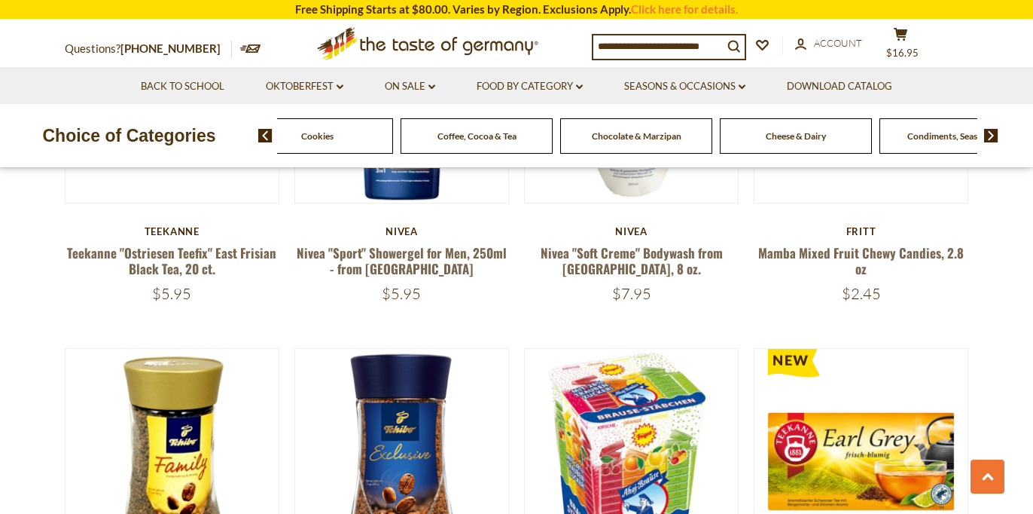
click at [808, 140] on span "Cheese & Dairy" at bounding box center [796, 135] width 60 height 11
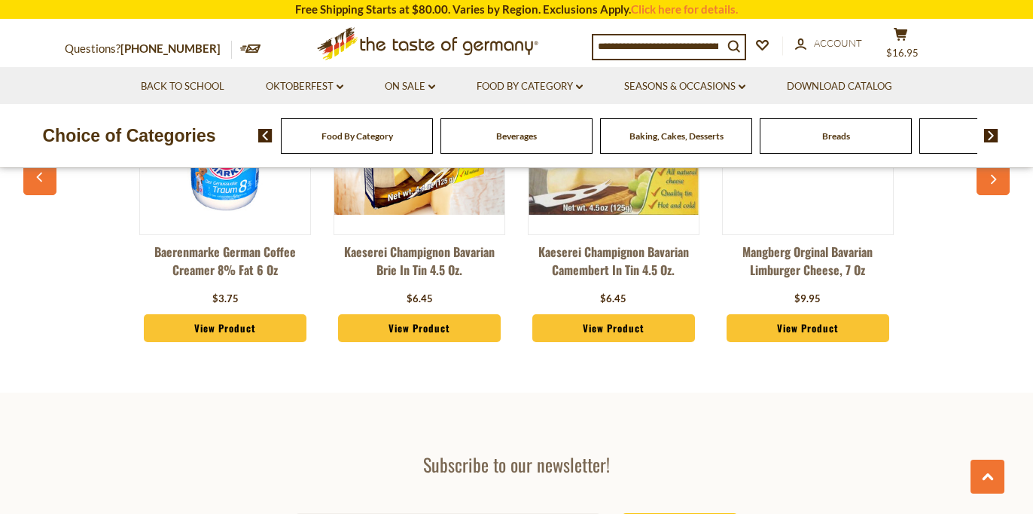
scroll to position [2504, 0]
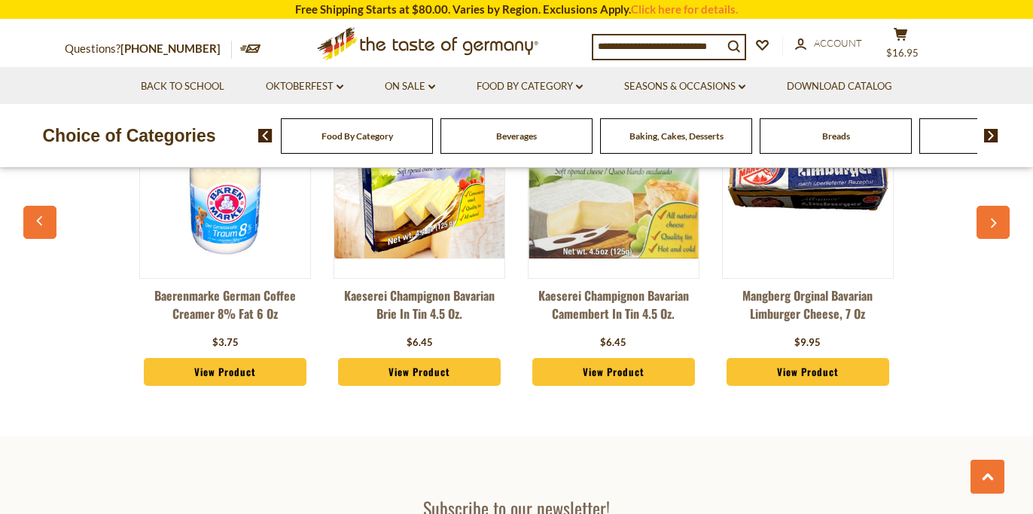
click at [988, 138] on img at bounding box center [991, 136] width 14 height 14
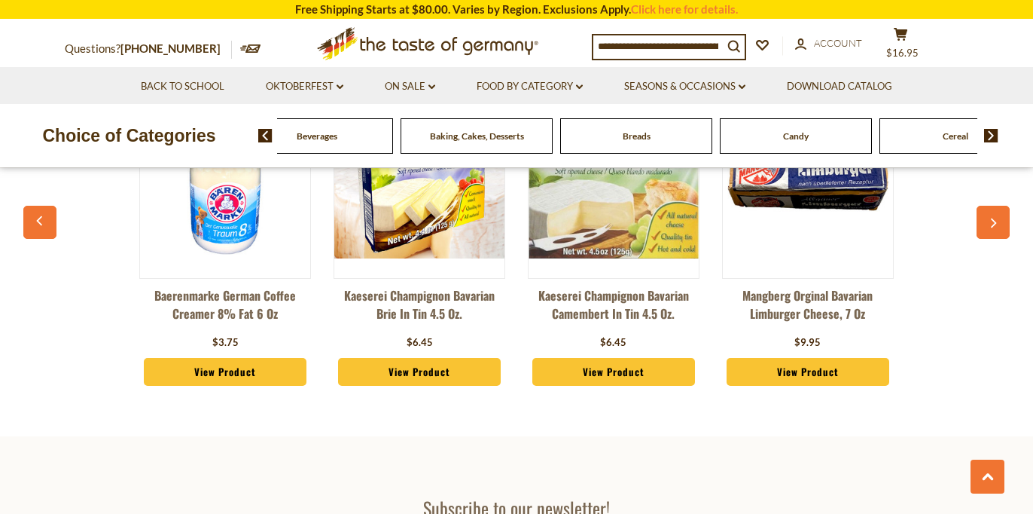
click at [988, 138] on img at bounding box center [991, 136] width 14 height 14
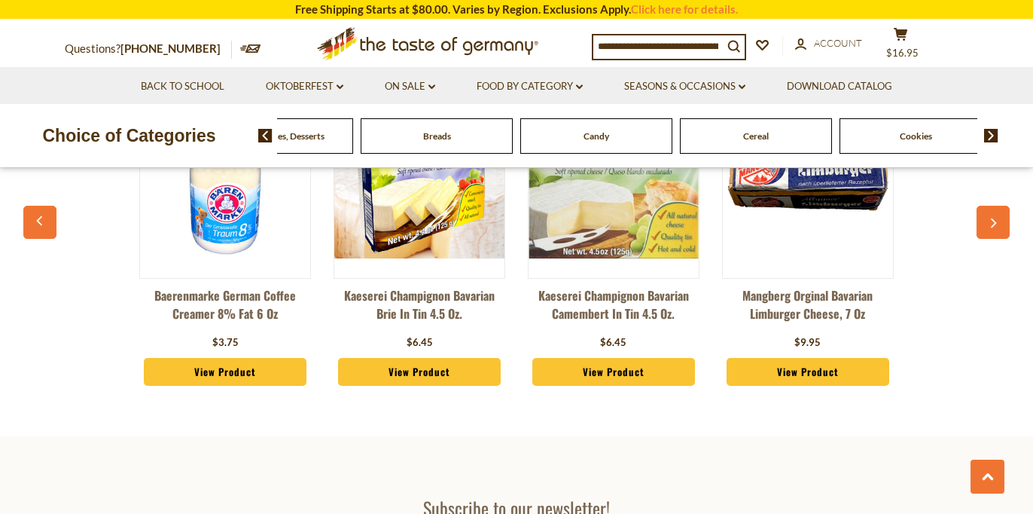
click at [755, 139] on span "Cereal" at bounding box center [756, 135] width 26 height 11
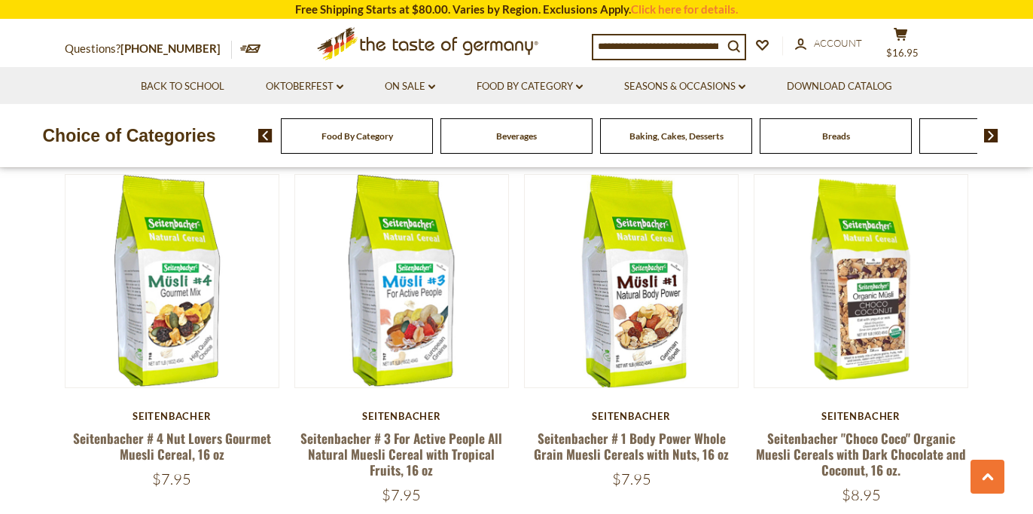
scroll to position [829, 0]
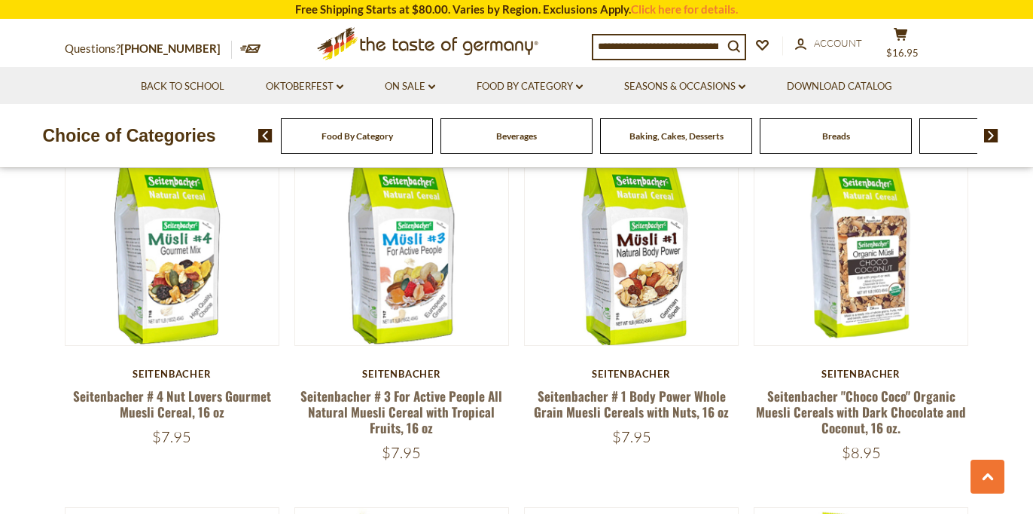
click at [997, 143] on div "Food By Category [GEOGRAPHIC_DATA] Baking, Cakes, Desserts Breads Candy Cereal …" at bounding box center [645, 135] width 775 height 36
click at [989, 136] on img at bounding box center [991, 136] width 14 height 14
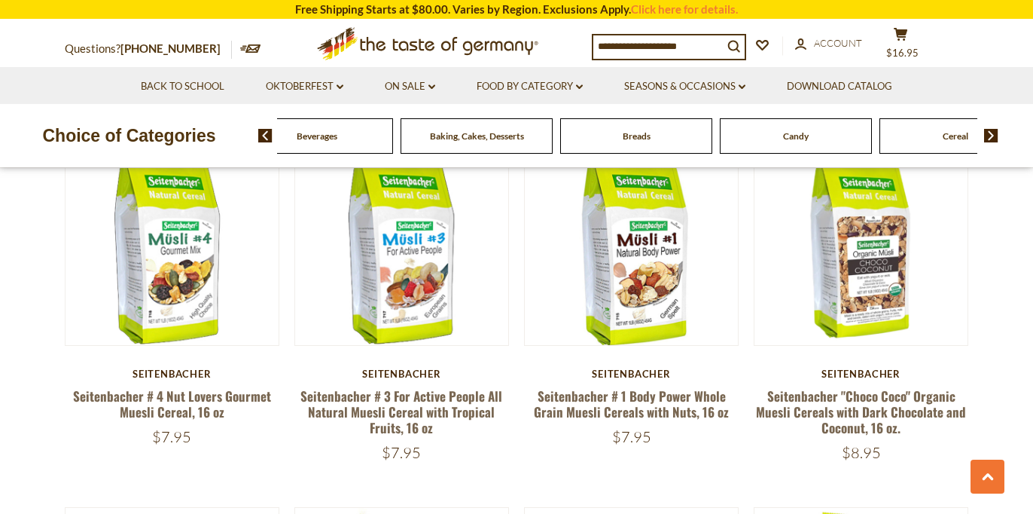
click at [989, 136] on img at bounding box center [991, 136] width 14 height 14
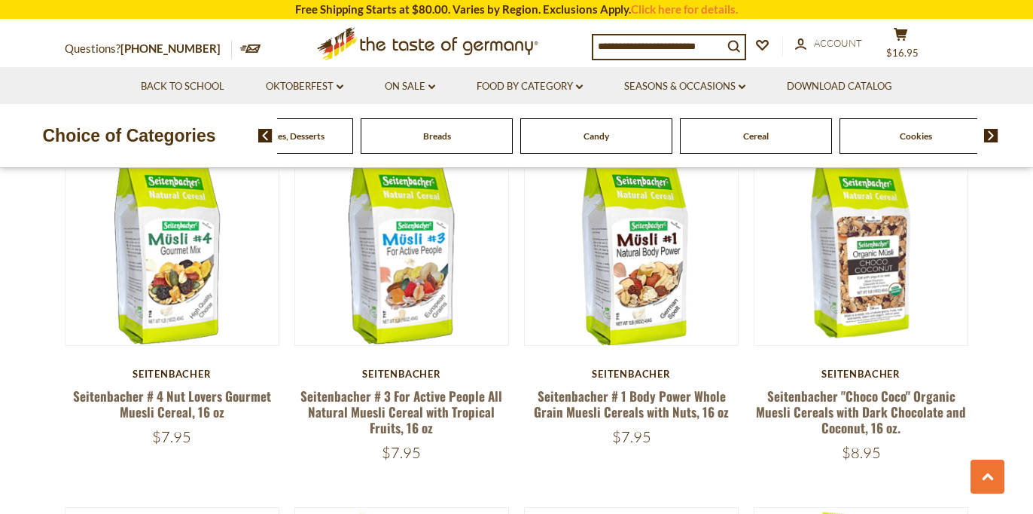
click at [989, 136] on img at bounding box center [991, 136] width 14 height 14
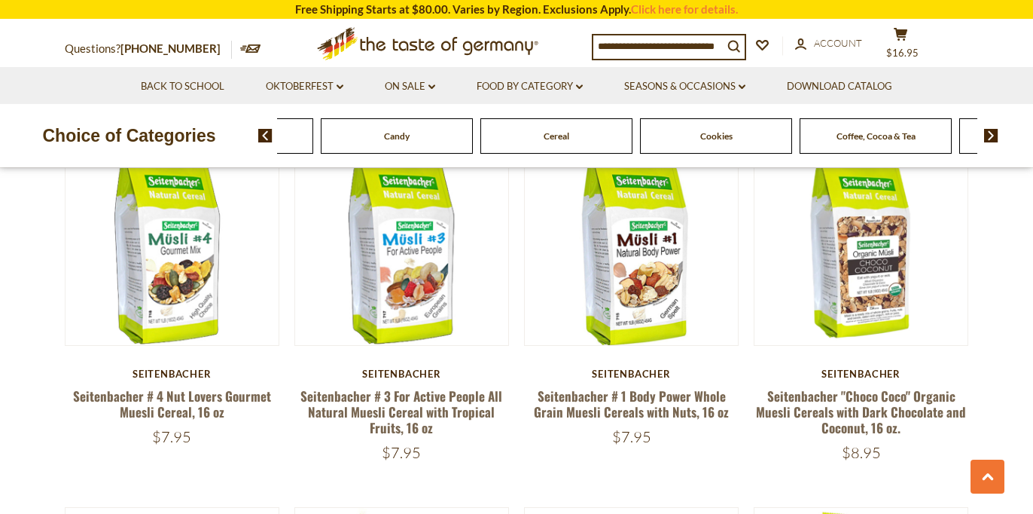
click at [989, 136] on img at bounding box center [991, 136] width 14 height 14
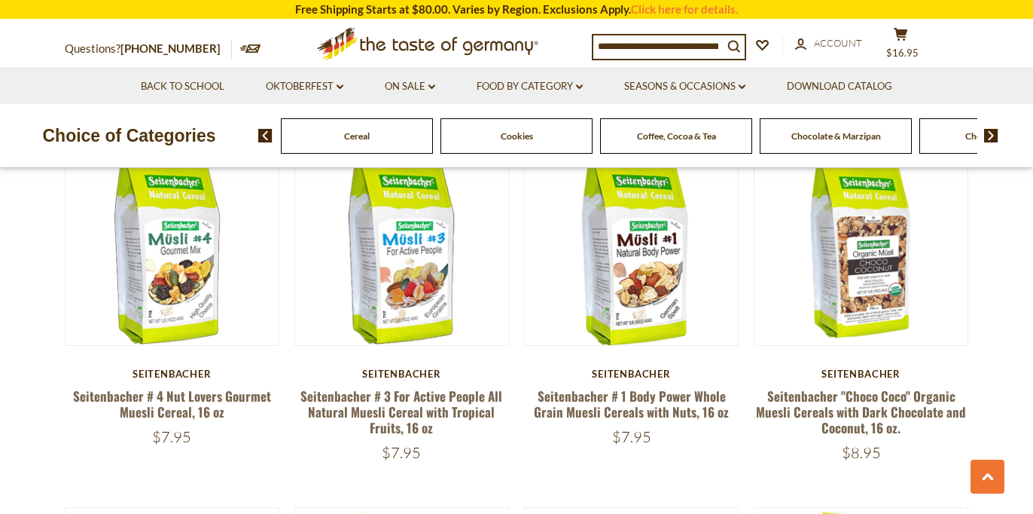
click at [989, 136] on img at bounding box center [991, 136] width 14 height 14
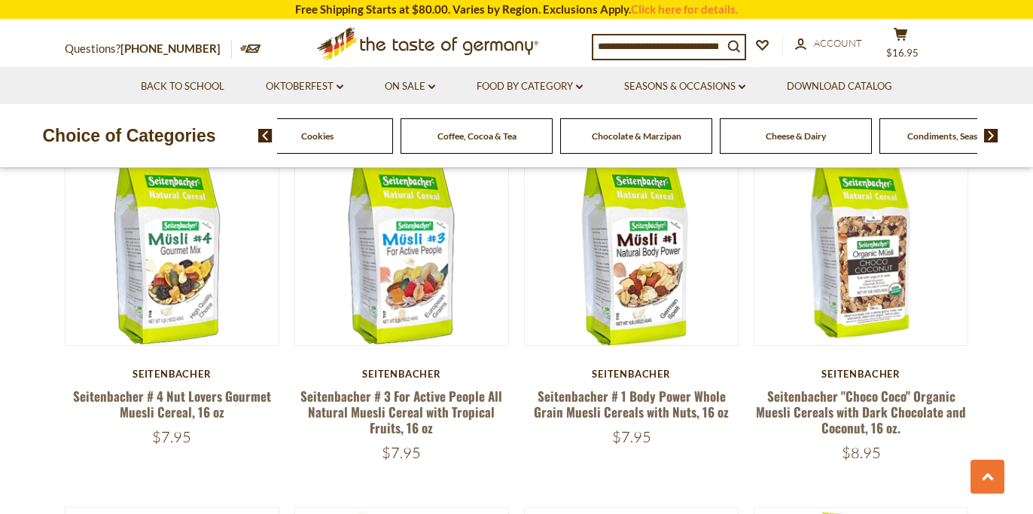
click at [602, 130] on span "Chocolate & Marzipan" at bounding box center [636, 135] width 90 height 11
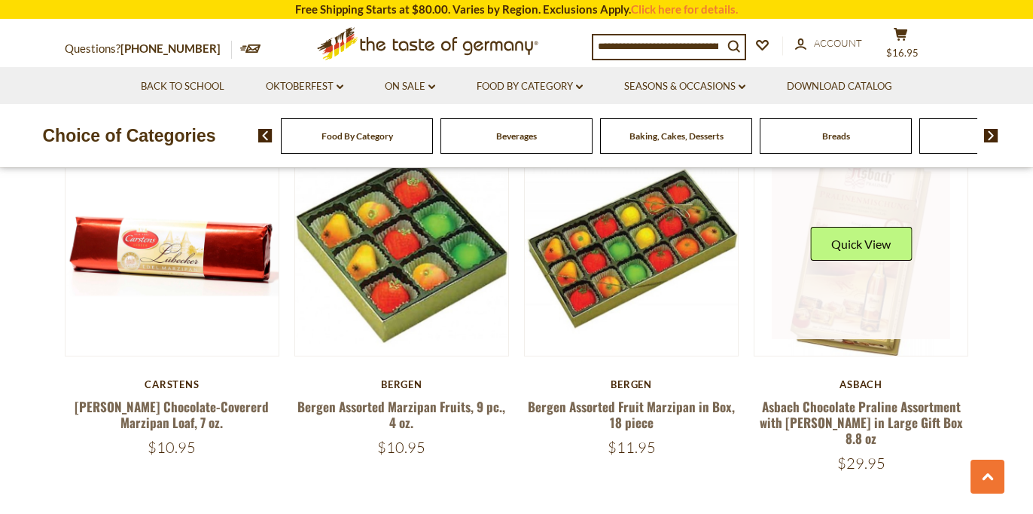
scroll to position [3680, 0]
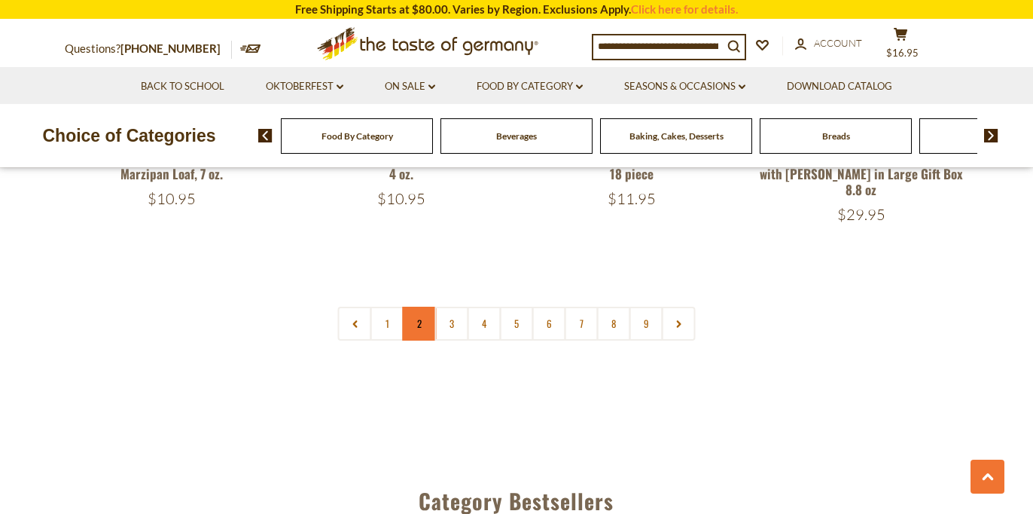
click at [422, 306] on link "2" at bounding box center [420, 323] width 34 height 34
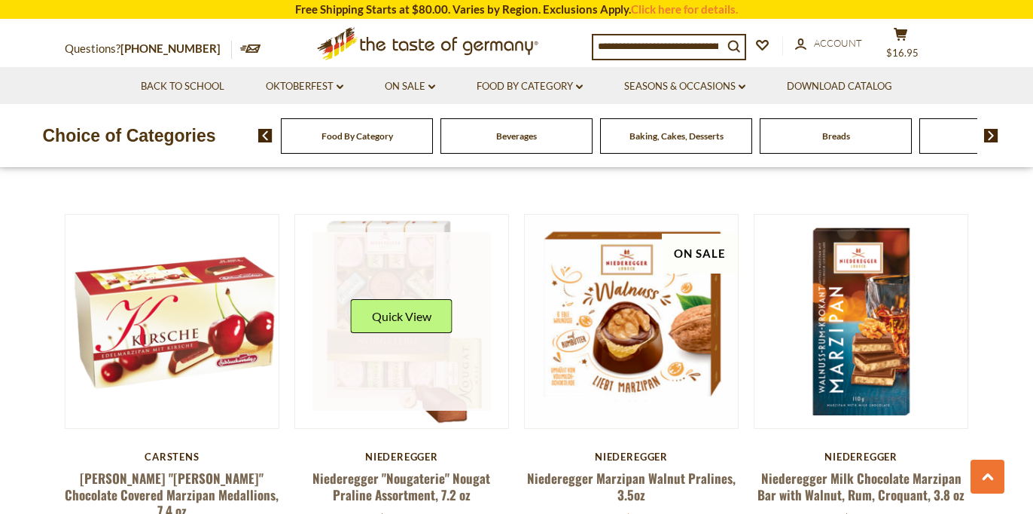
scroll to position [2264, 1]
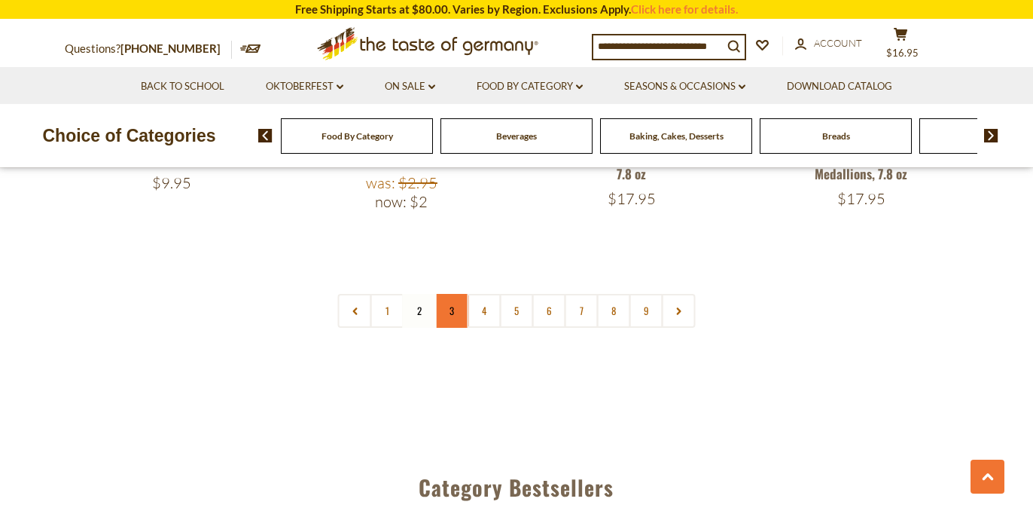
click at [444, 294] on link "3" at bounding box center [452, 311] width 34 height 34
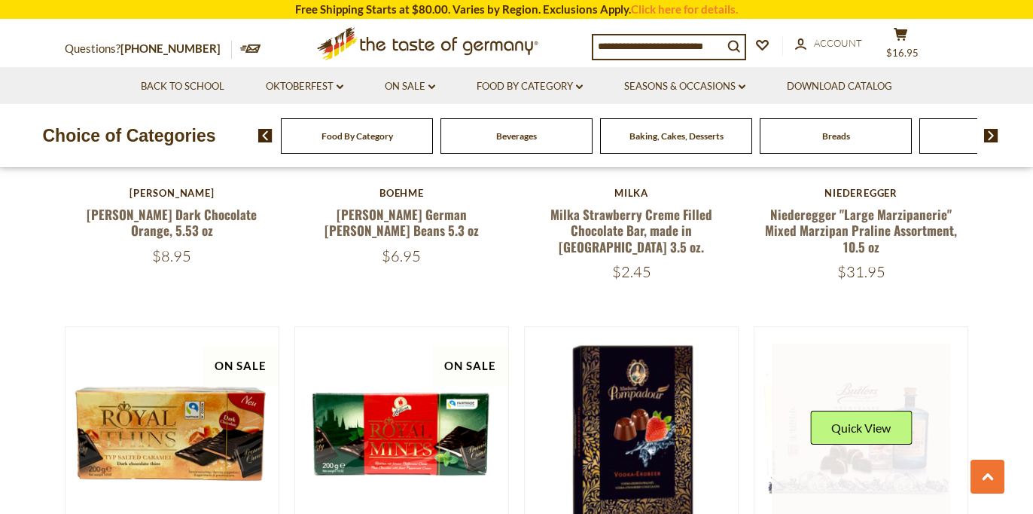
scroll to position [3627, 0]
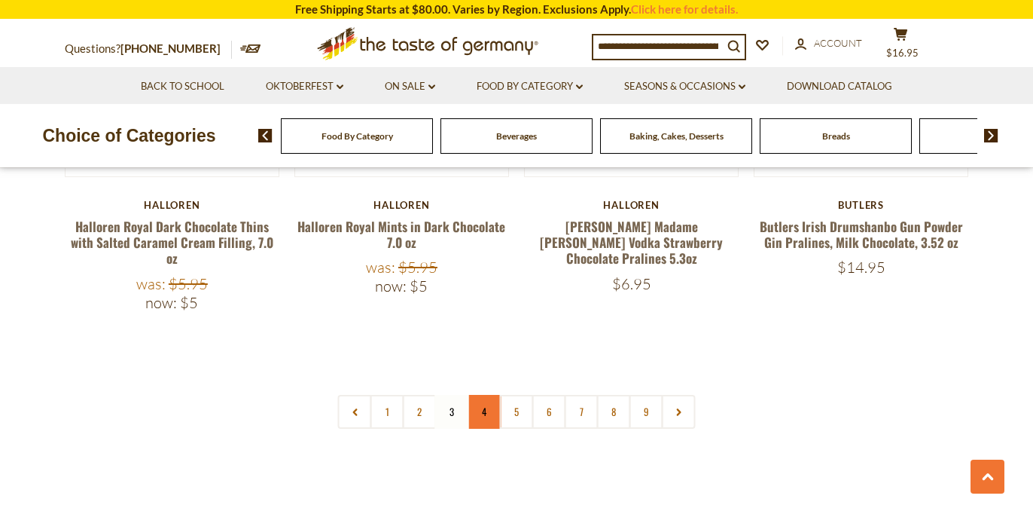
click at [494, 395] on link "4" at bounding box center [485, 412] width 34 height 34
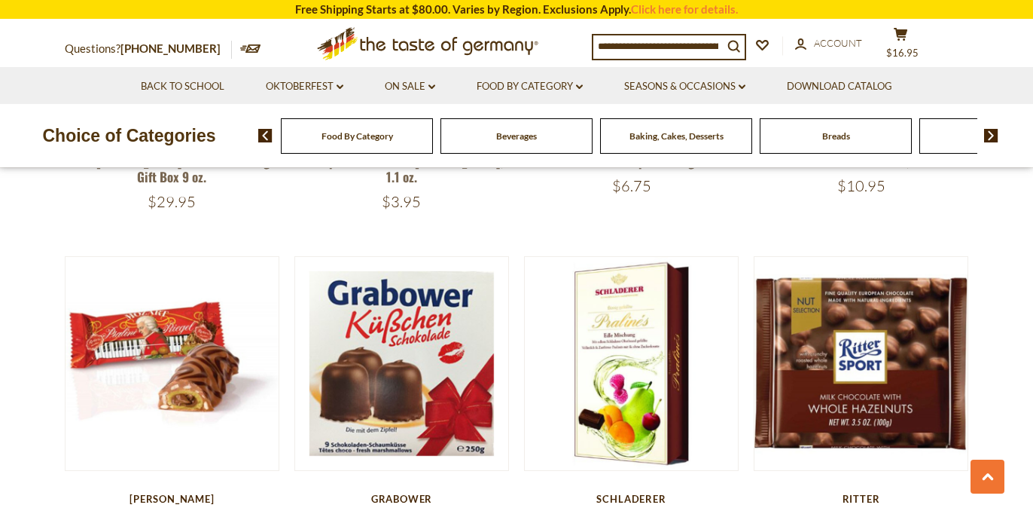
scroll to position [3310, 0]
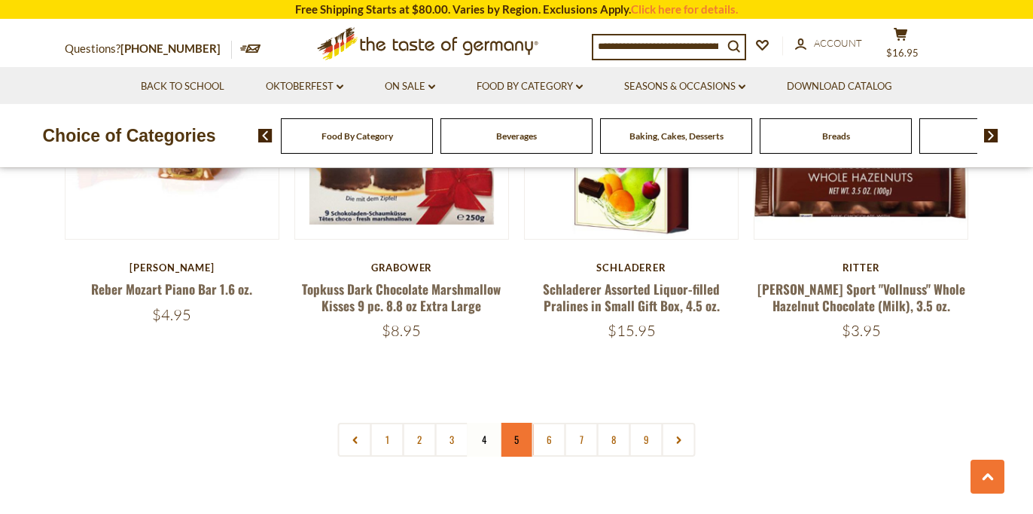
click at [520, 422] on link "5" at bounding box center [517, 439] width 34 height 34
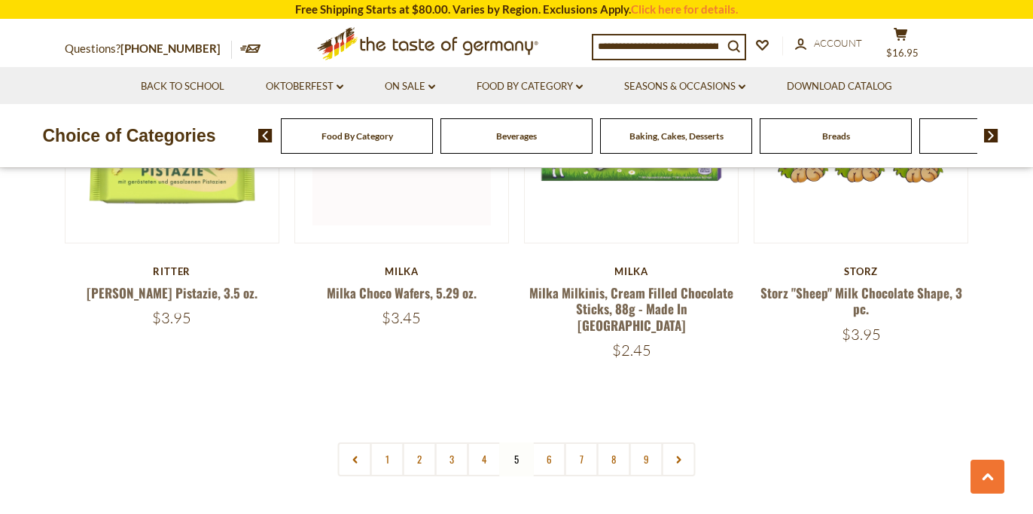
scroll to position [3666, 0]
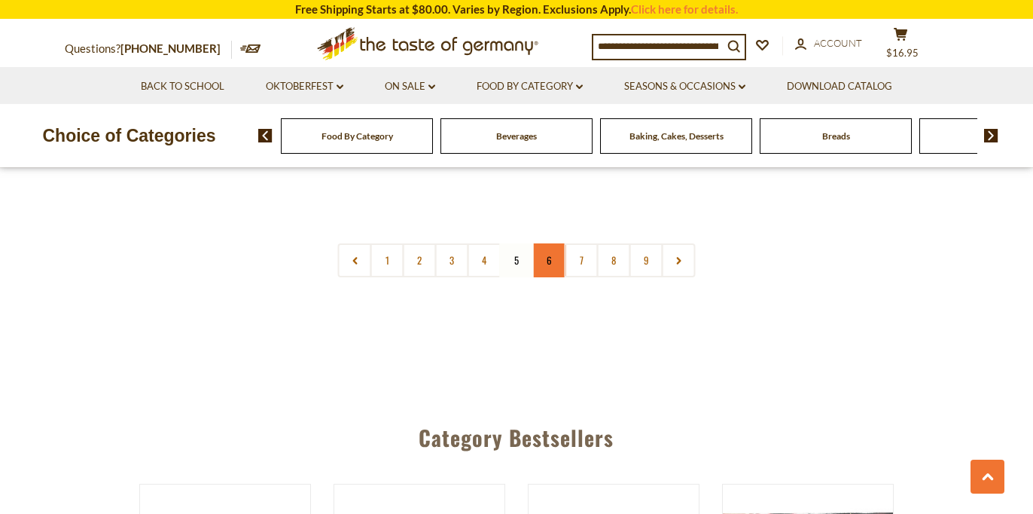
click at [547, 243] on link "6" at bounding box center [549, 260] width 34 height 34
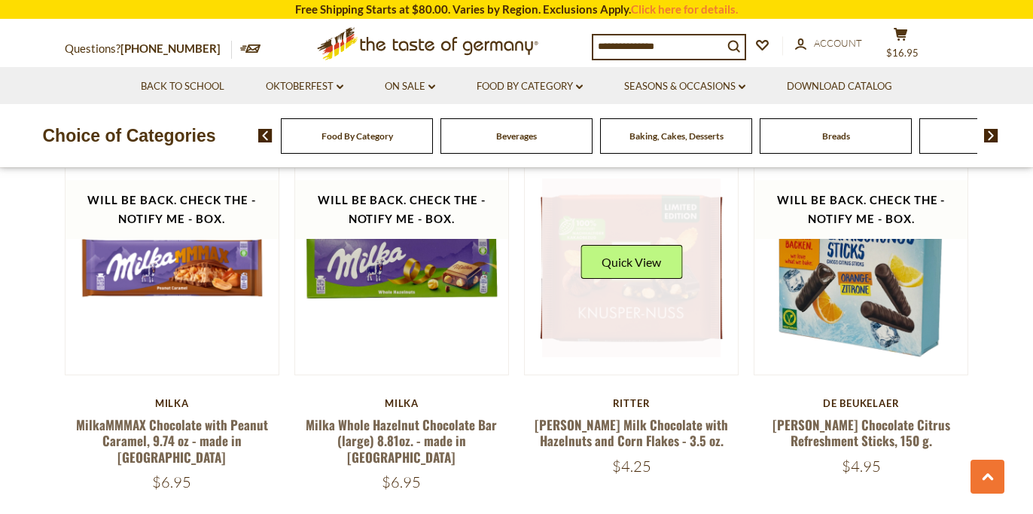
scroll to position [1566, 0]
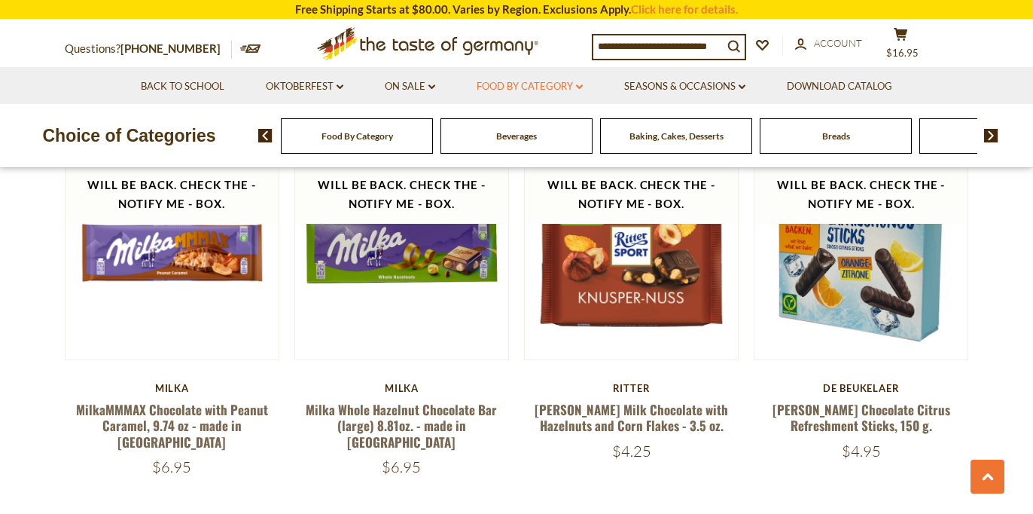
click at [514, 81] on link "Food By Category dropdown_arrow" at bounding box center [530, 86] width 106 height 17
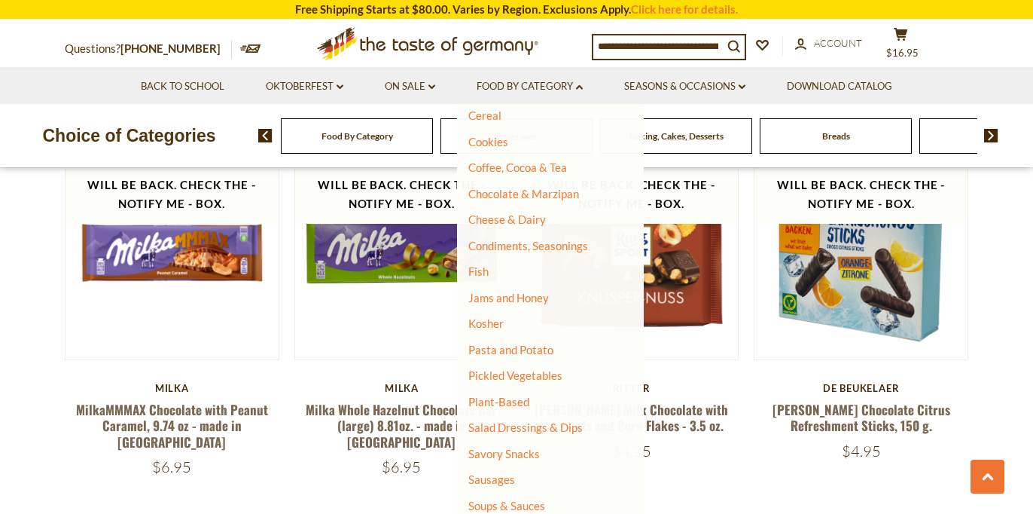
scroll to position [194, 0]
click at [535, 288] on link "Jams and Honey" at bounding box center [508, 295] width 81 height 14
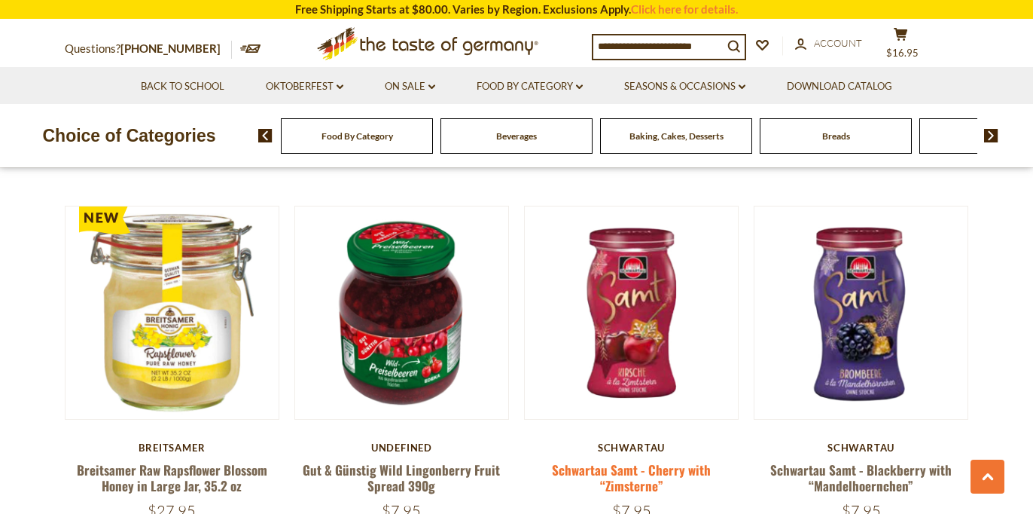
scroll to position [1493, 0]
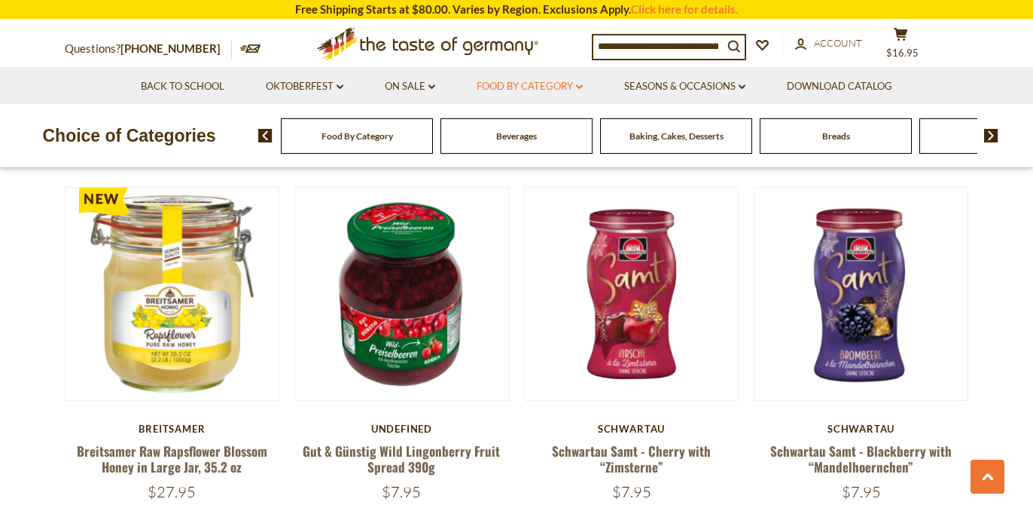
click at [537, 85] on link "Food By Category dropdown_arrow" at bounding box center [530, 86] width 106 height 17
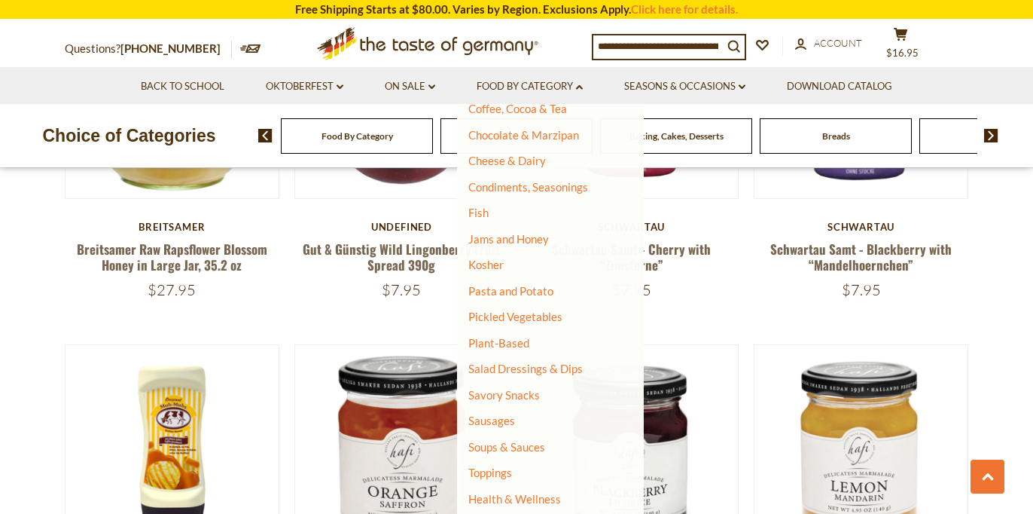
scroll to position [1861, 0]
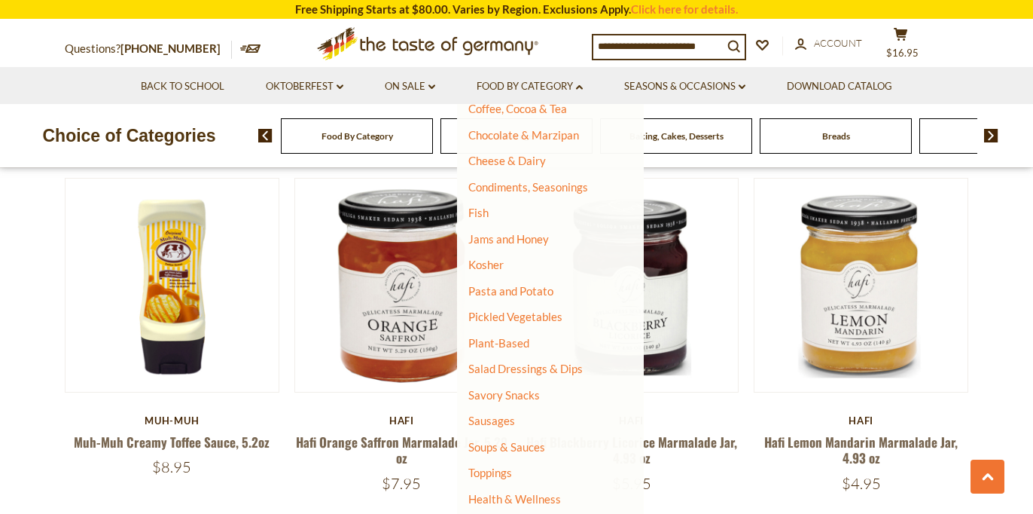
click at [1002, 417] on section "**********" at bounding box center [516, 380] width 1033 height 3617
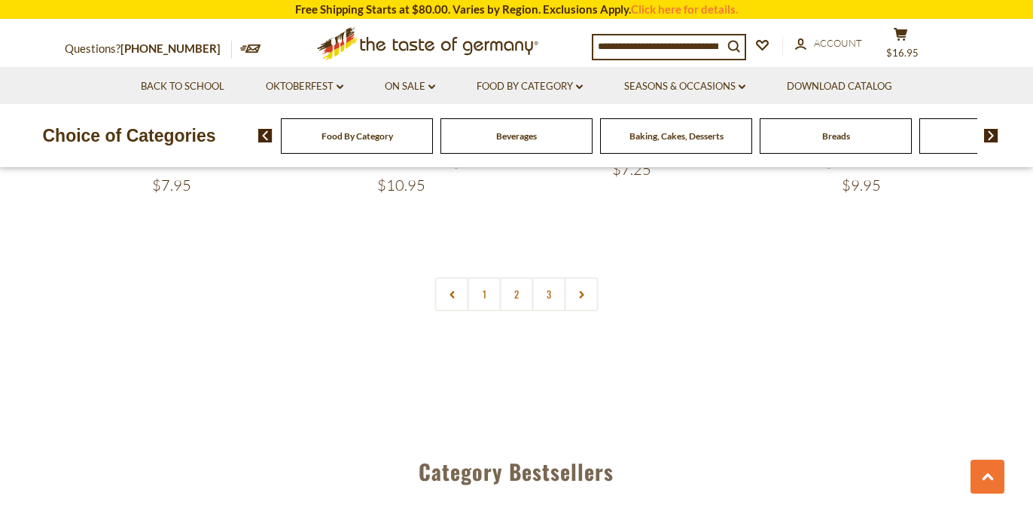
scroll to position [3597, 0]
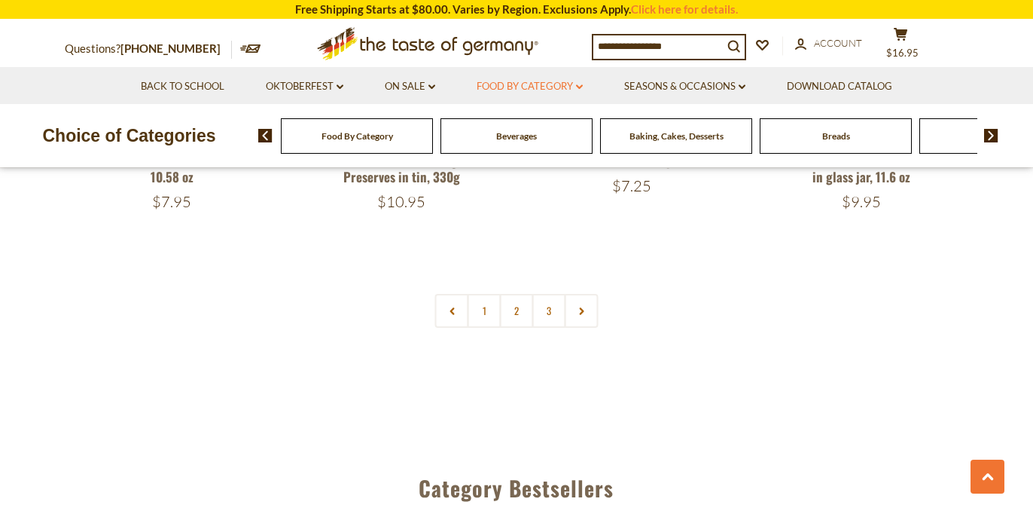
click at [501, 83] on link "Food By Category dropdown_arrow" at bounding box center [530, 86] width 106 height 17
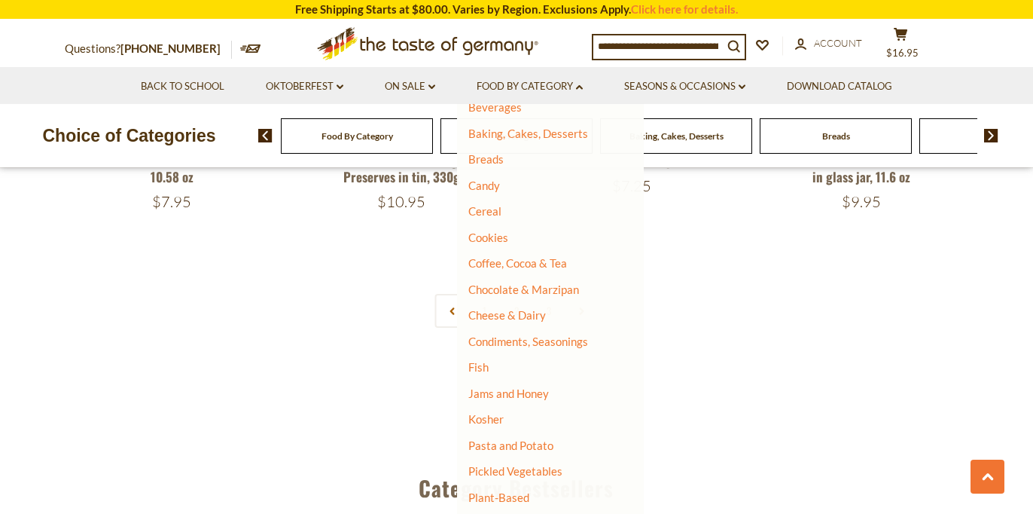
scroll to position [93, 0]
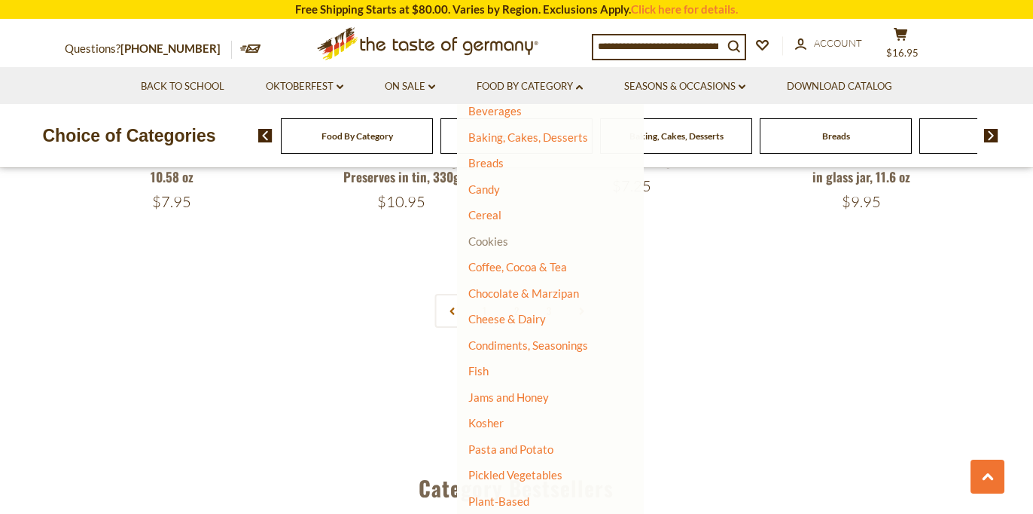
click at [497, 239] on link "Cookies" at bounding box center [488, 241] width 40 height 14
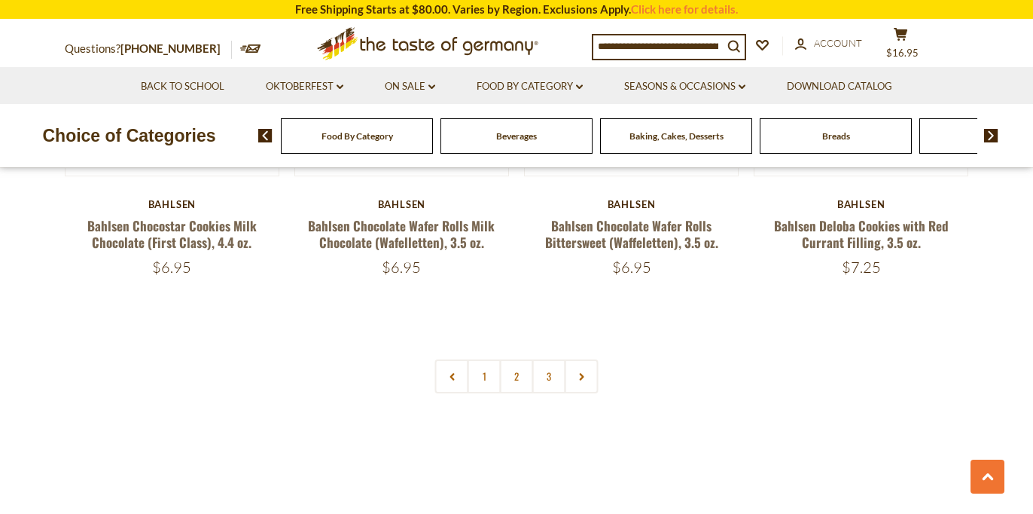
scroll to position [3561, 0]
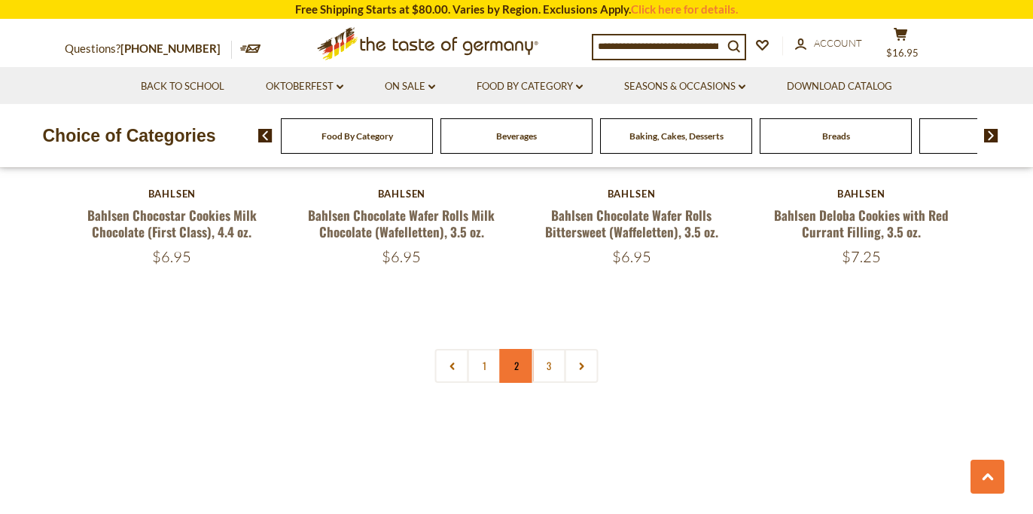
click at [508, 360] on link "2" at bounding box center [517, 366] width 34 height 34
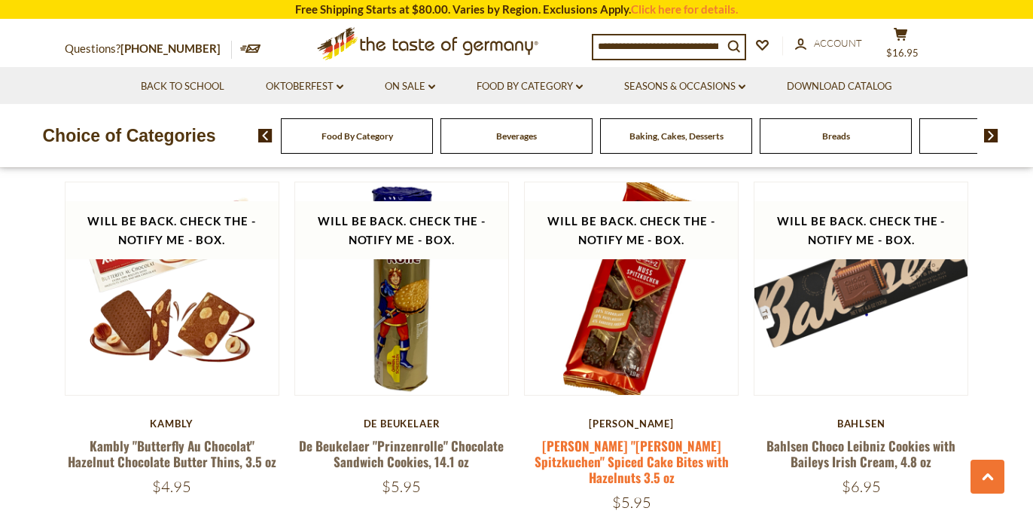
scroll to position [3476, 0]
